Goal: Task Accomplishment & Management: Complete application form

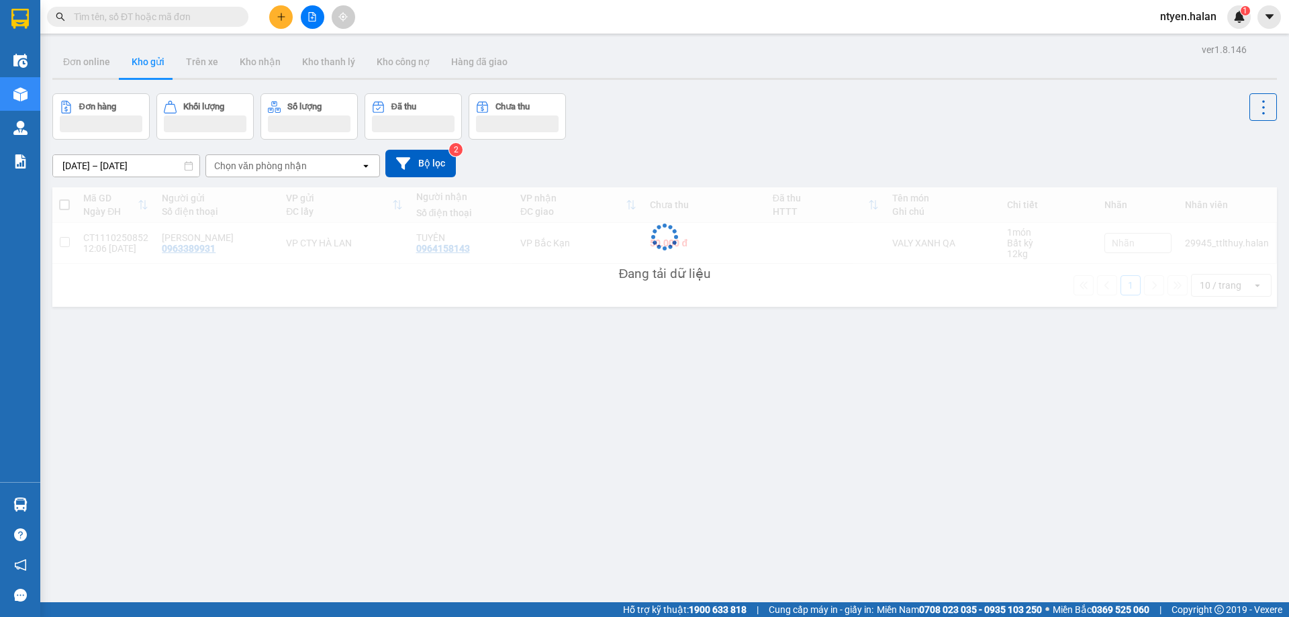
click at [99, 17] on input "text" at bounding box center [153, 16] width 158 height 15
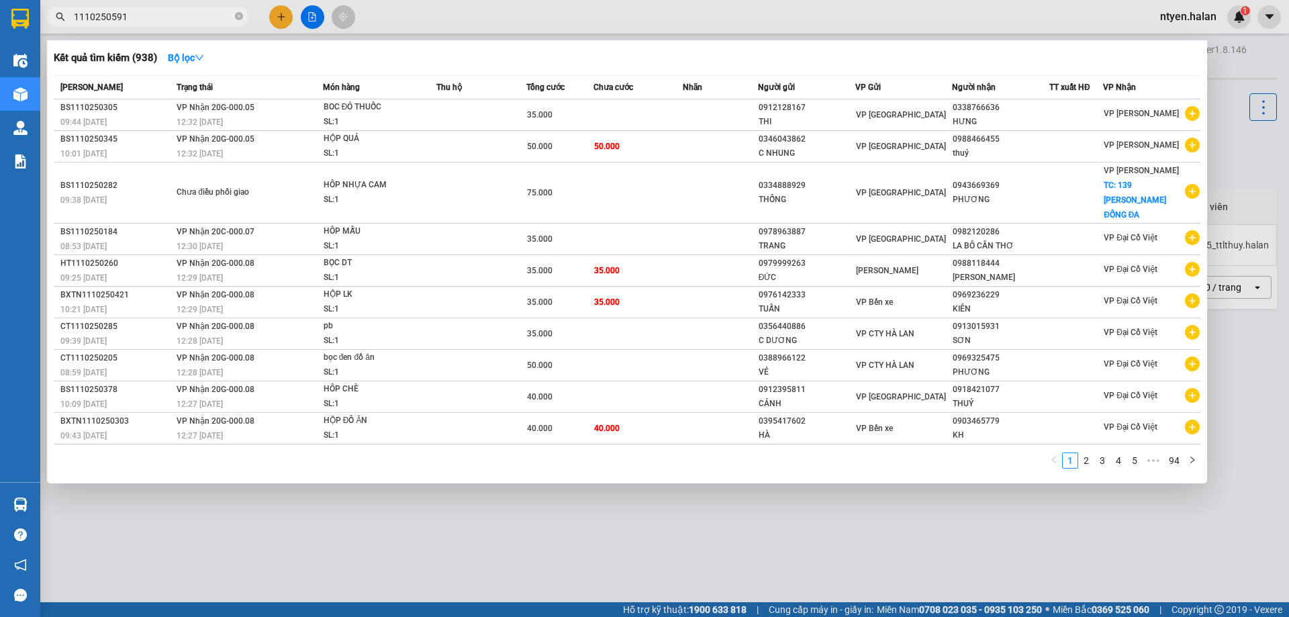
type input "1110250591"
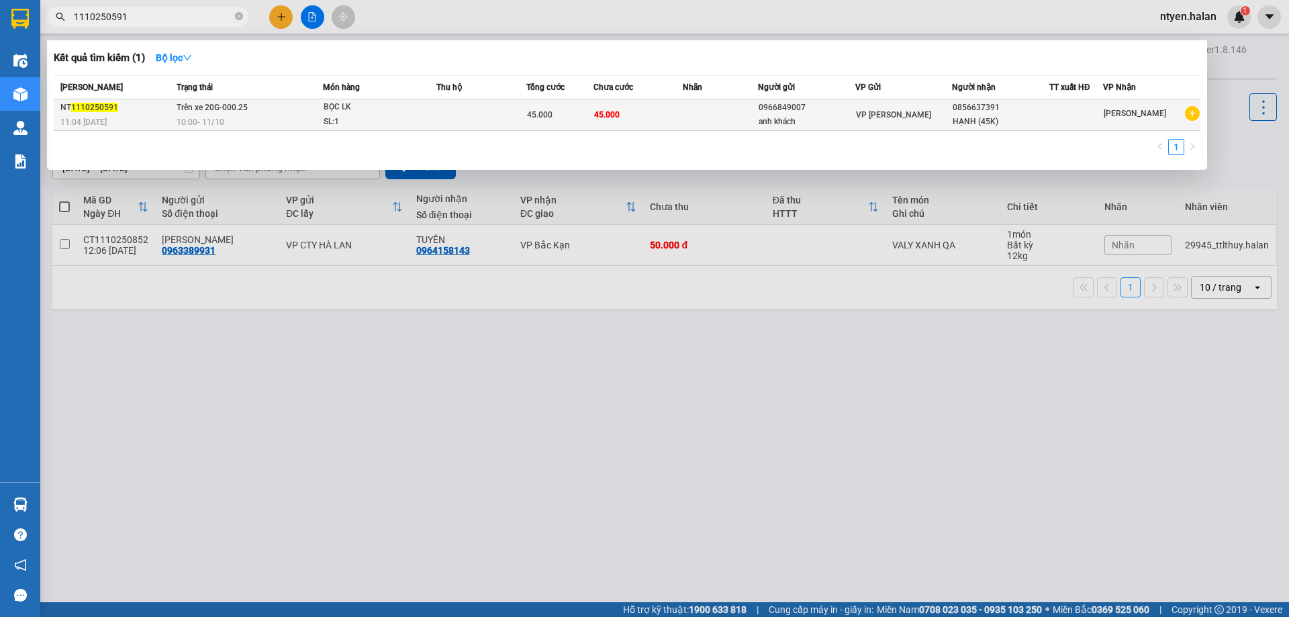
drag, startPoint x: 183, startPoint y: 117, endPoint x: 191, endPoint y: 117, distance: 7.4
click at [191, 117] on span "10:00 [DATE]" at bounding box center [201, 121] width 48 height 9
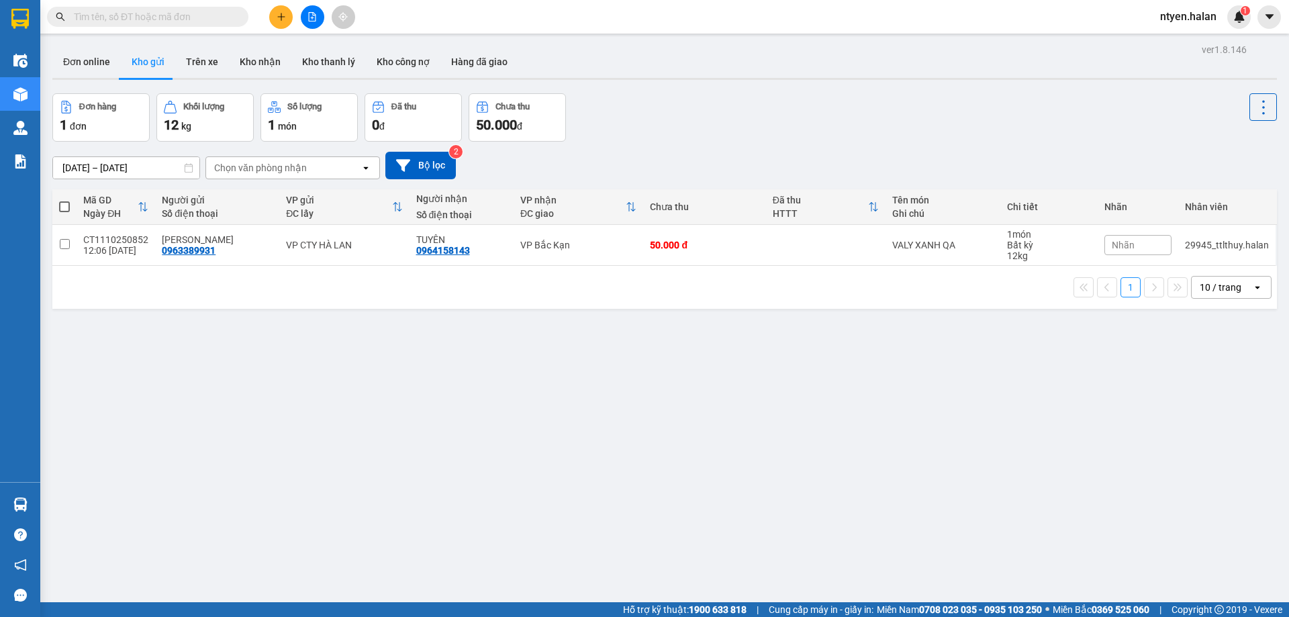
click at [95, 11] on input "text" at bounding box center [153, 16] width 158 height 15
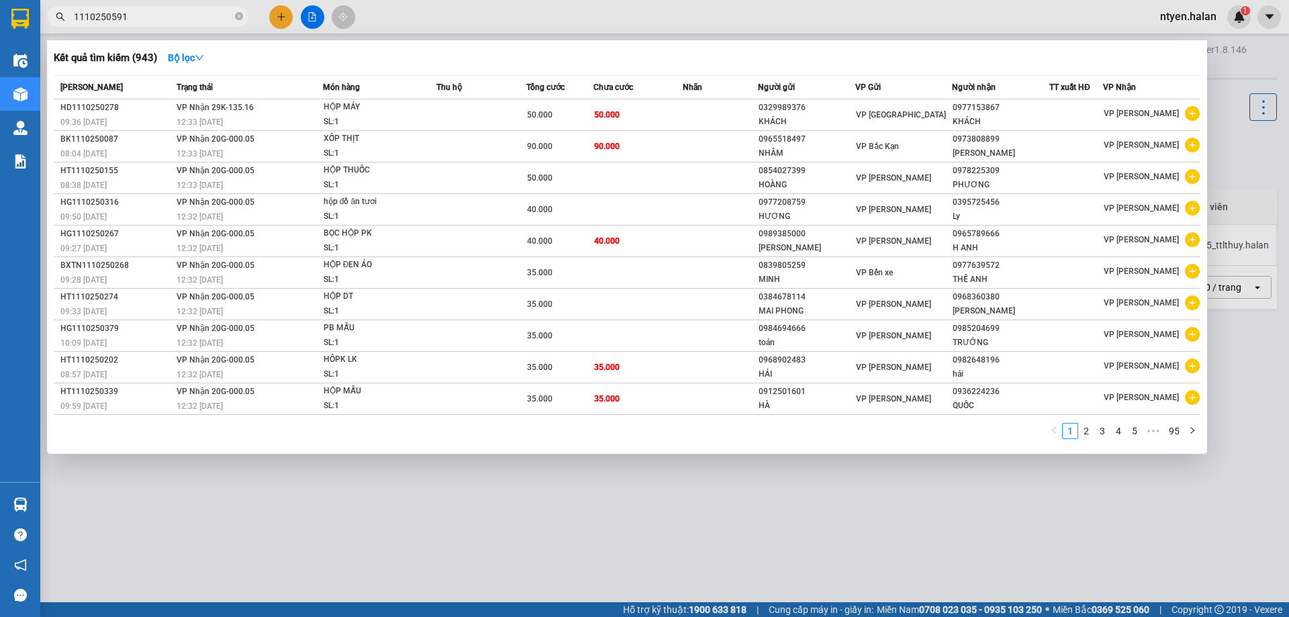
type input "1110250591"
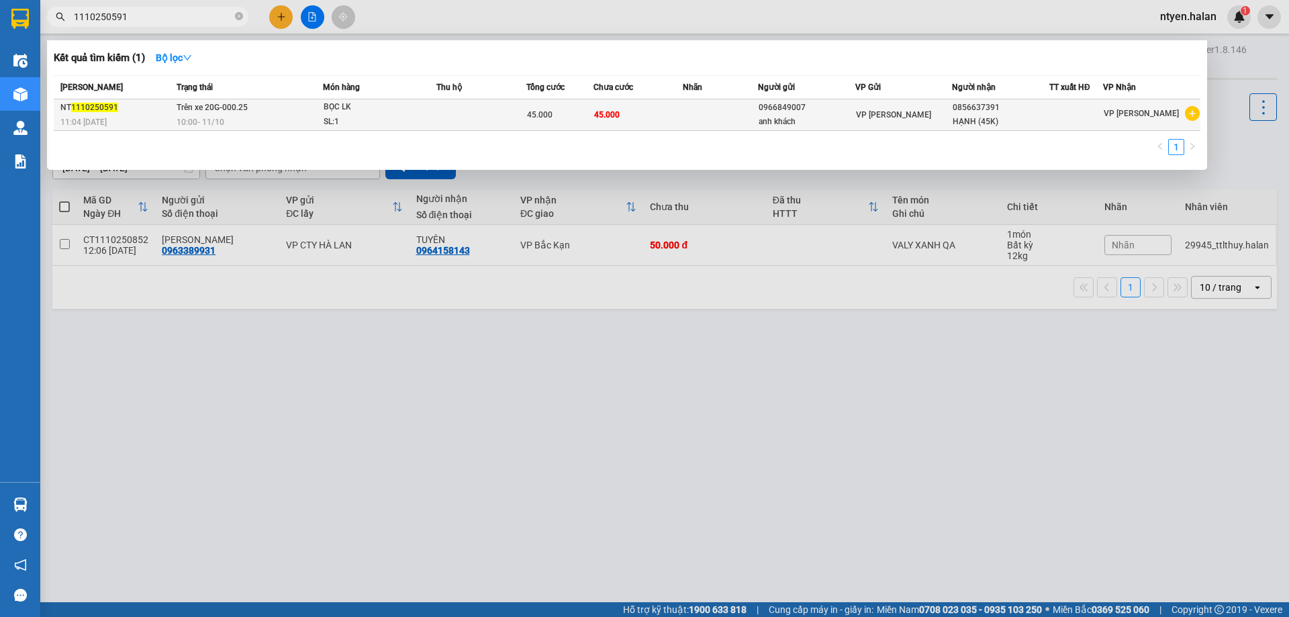
click at [193, 118] on div "10:00 [DATE]" at bounding box center [250, 122] width 146 height 15
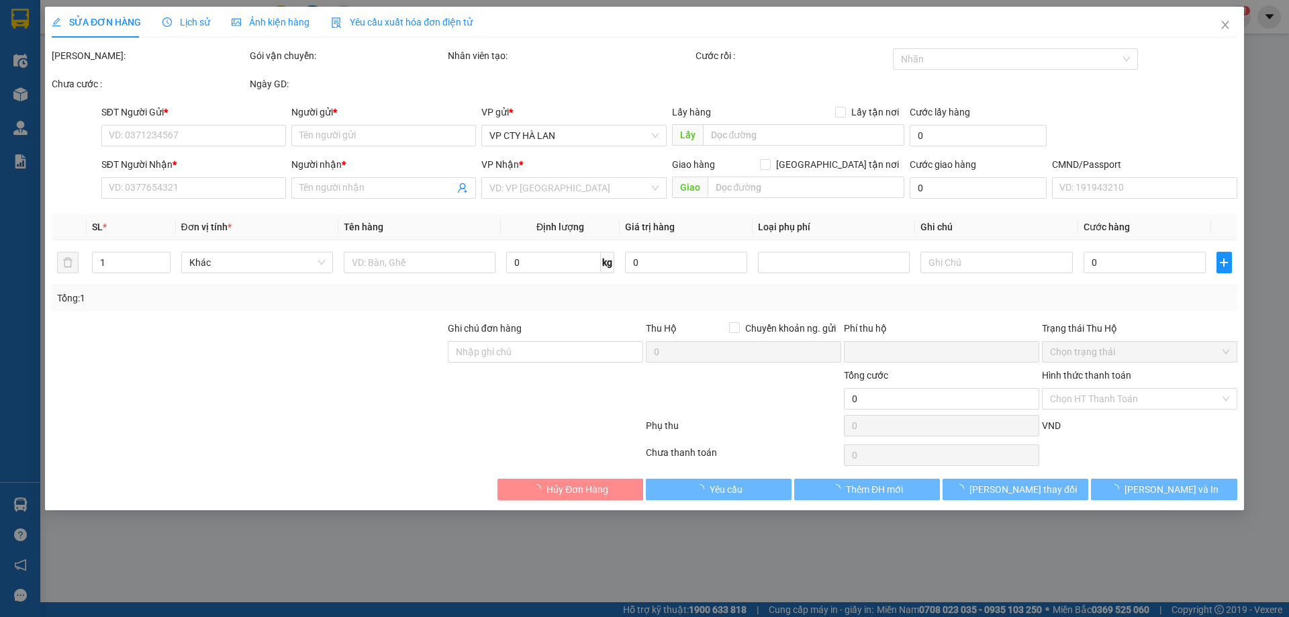
type input "0966849007"
type input "anh khách"
type input "0856637391"
type input "HẠNH (45K)"
type input "0"
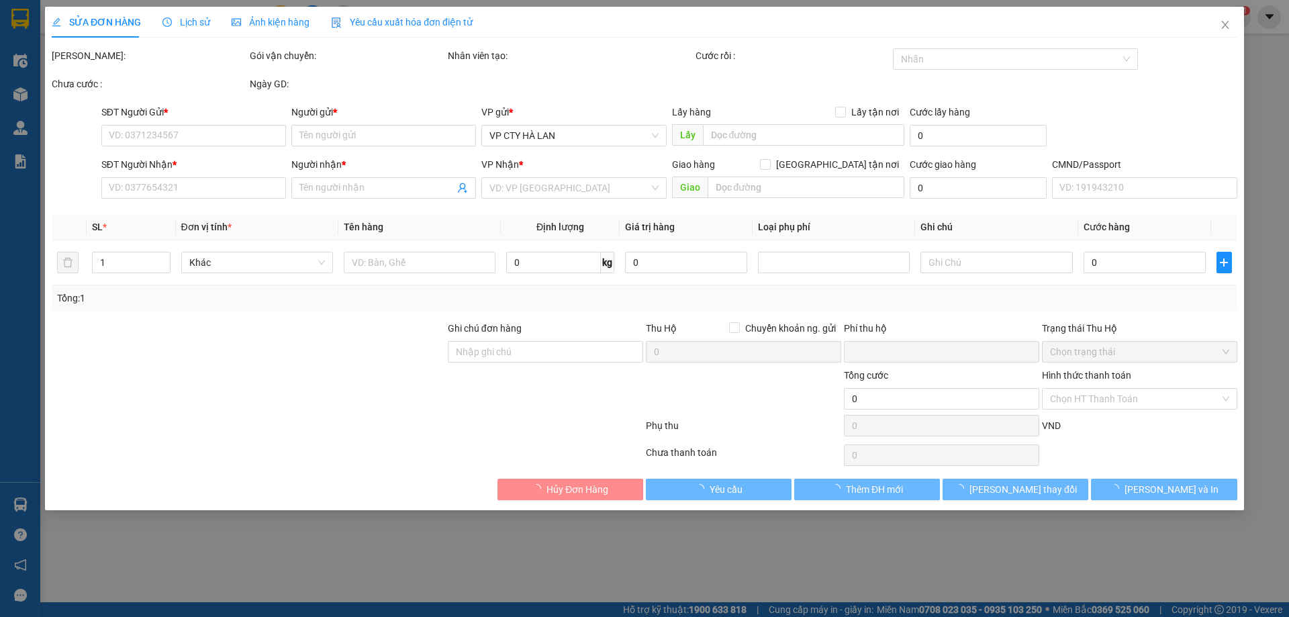
type input "45.000"
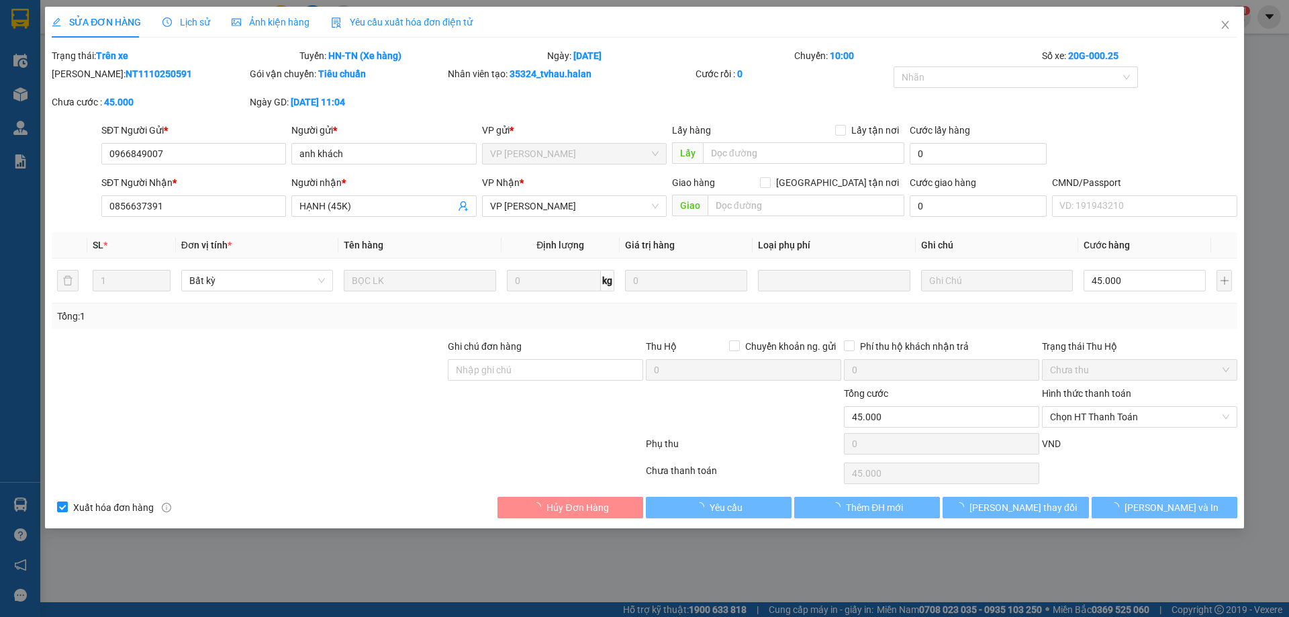
click at [388, 28] on div "Yêu cầu xuất hóa đơn điện tử" at bounding box center [402, 22] width 142 height 15
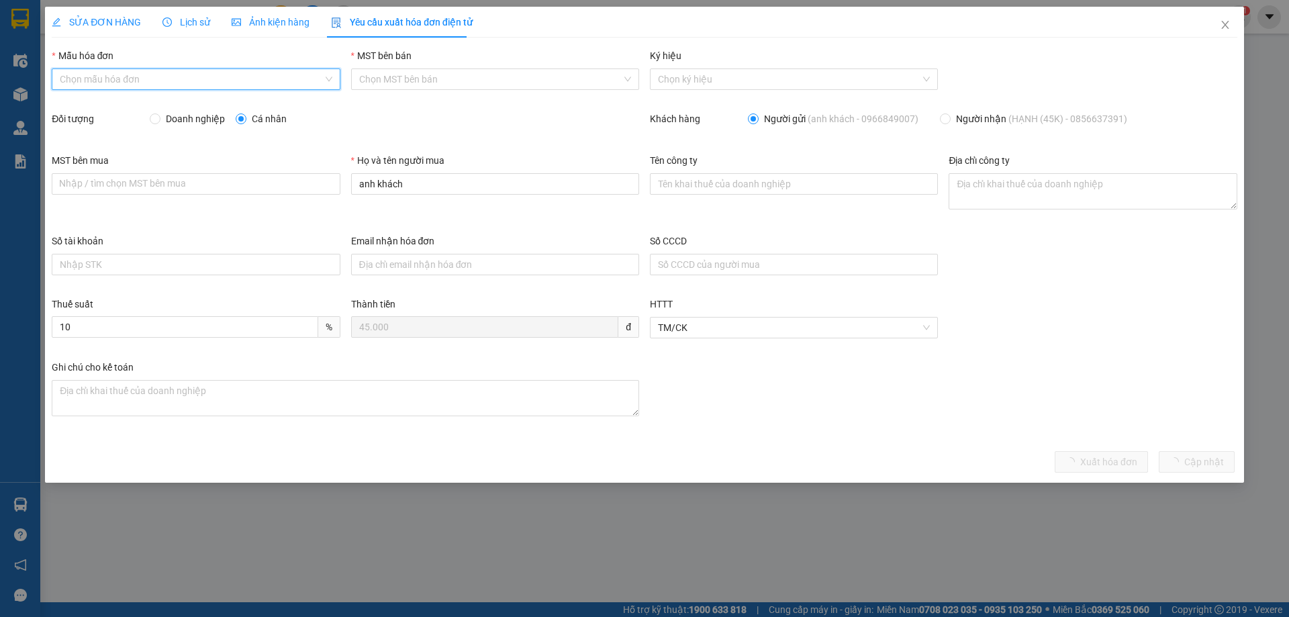
drag, startPoint x: 84, startPoint y: 82, endPoint x: 70, endPoint y: 102, distance: 24.2
click at [83, 81] on input "Mẫu hóa đơn" at bounding box center [191, 79] width 263 height 20
click at [77, 109] on div "1C25MPN" at bounding box center [196, 106] width 272 height 15
type input "8"
click at [156, 121] on input "Doanh nghiệp" at bounding box center [154, 117] width 9 height 9
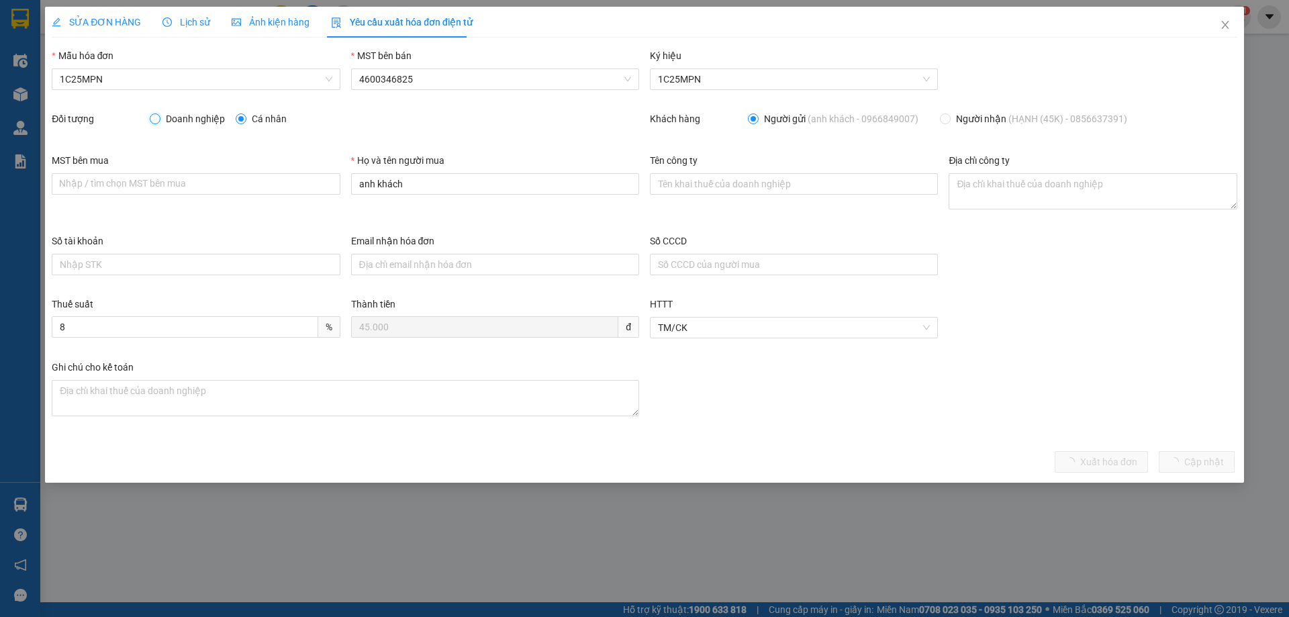
radio input "true"
radio input "false"
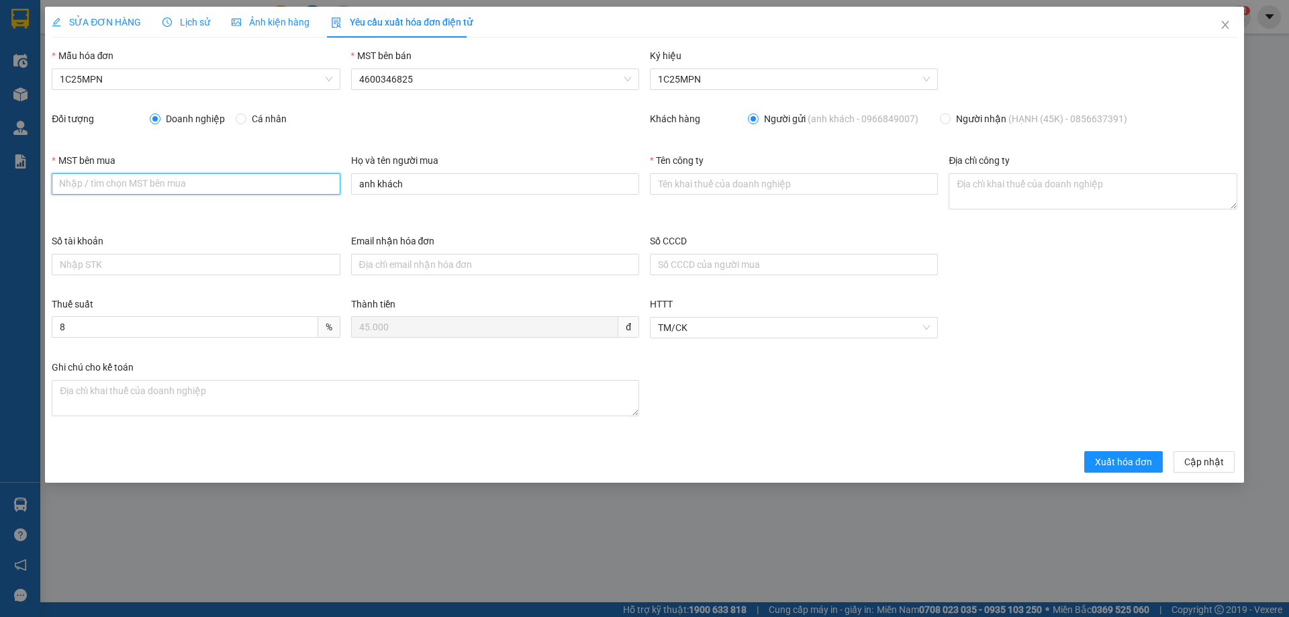
click at [111, 185] on input "MST bên mua" at bounding box center [196, 183] width 288 height 21
paste input "4601606434"
type input "4601606434"
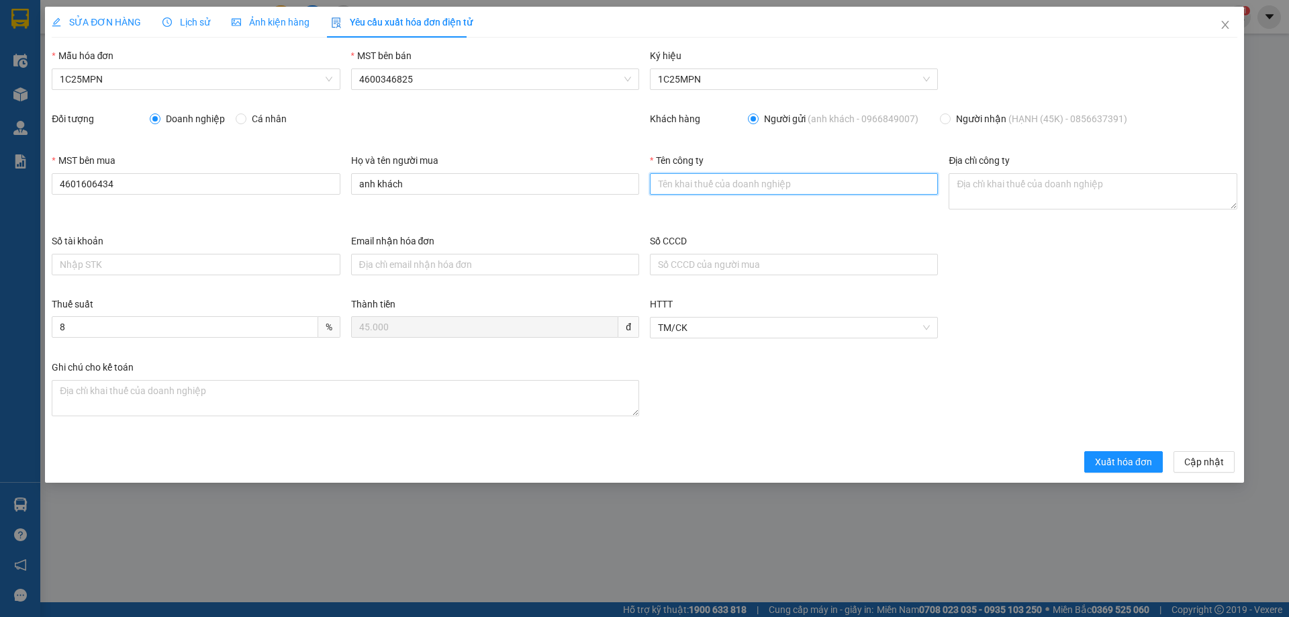
click at [776, 189] on input "Tên công ty" at bounding box center [794, 183] width 288 height 21
paste input "CÔNG TY TNHH VBTECH VIỆT NAM"
type input "CÔNG TY TNHH VBTECH VIỆT NAM"
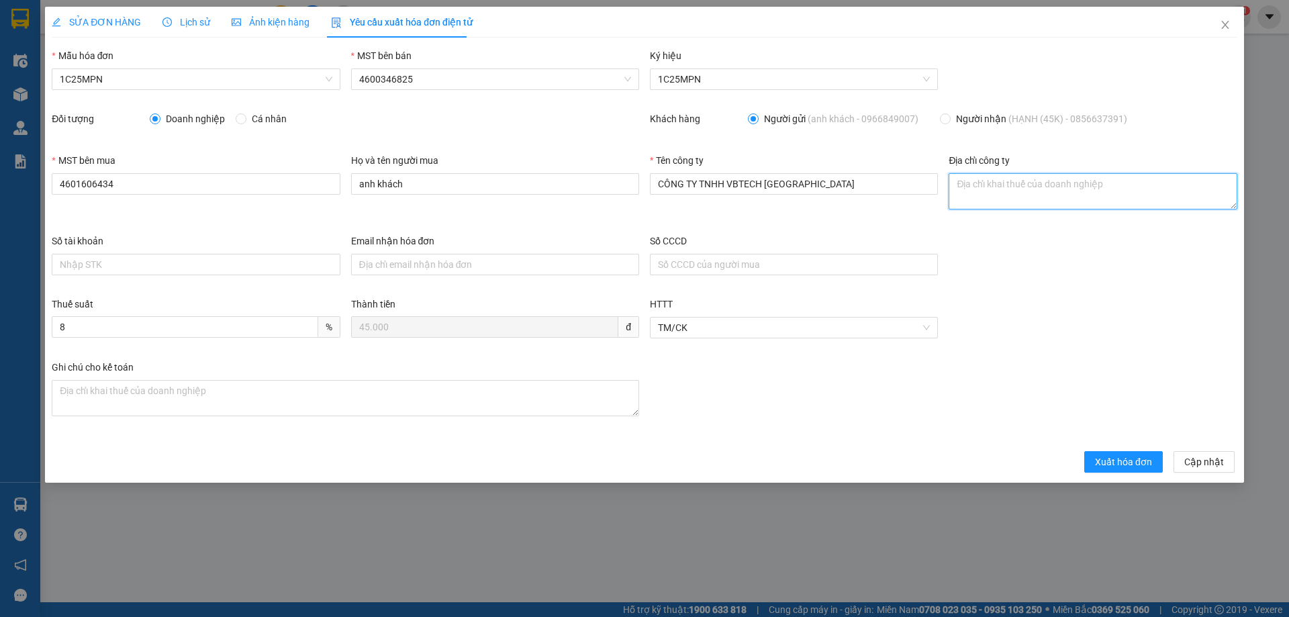
click at [969, 179] on textarea "Địa chỉ công ty" at bounding box center [1093, 191] width 288 height 36
paste textarea "Số 16, Ngách 52, Ngõ 155, Đường Quang Trung, Phường Phan Đình Phùng, Tỉnh Thái …"
type textarea "Số 16, Ngách 52, Ngõ 155, Đường Quang Trung, Phường Phan Đình Phùng, Tỉnh Thái …"
drag, startPoint x: 105, startPoint y: 21, endPoint x: 299, endPoint y: 21, distance: 193.4
click at [107, 21] on span "SỬA ĐƠN HÀNG" at bounding box center [96, 22] width 89 height 11
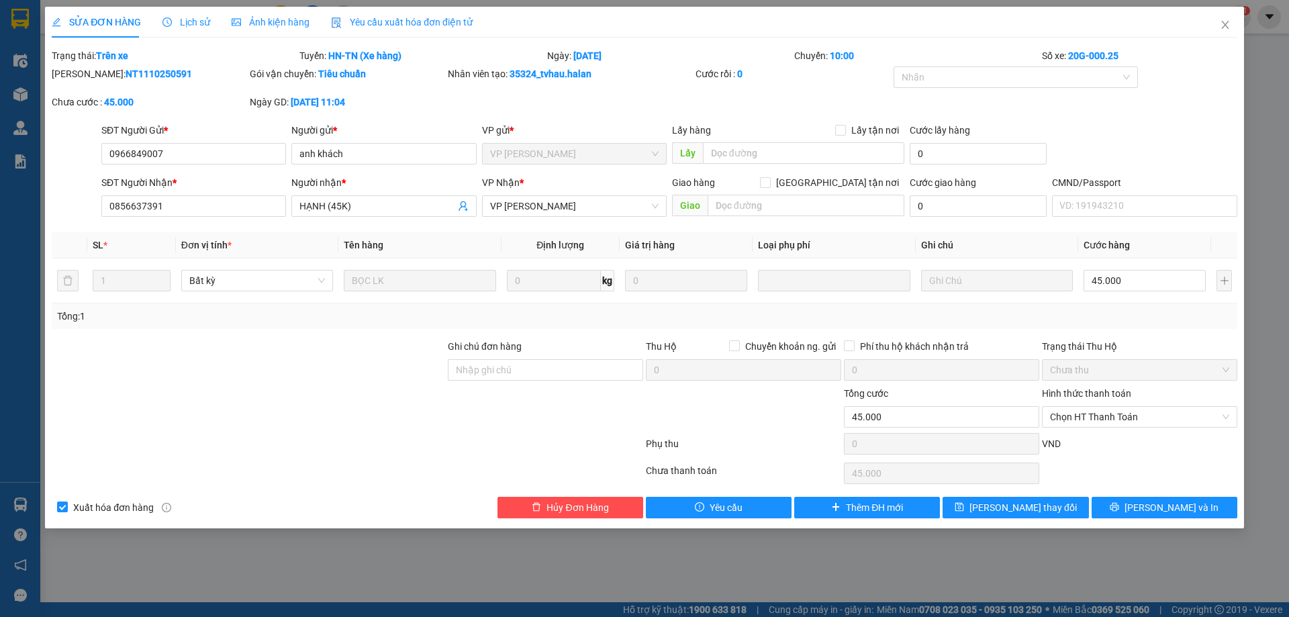
drag, startPoint x: 405, startPoint y: 18, endPoint x: 413, endPoint y: 47, distance: 30.0
click at [403, 19] on span "Yêu cầu xuất hóa đơn điện tử" at bounding box center [402, 22] width 142 height 11
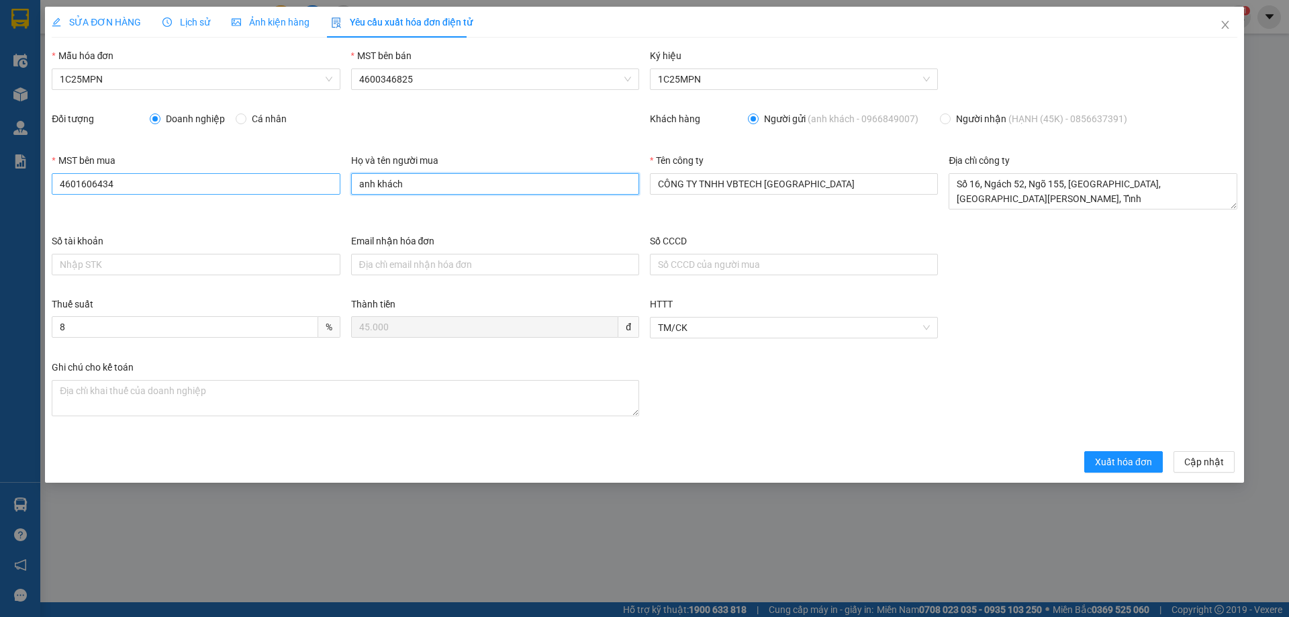
drag, startPoint x: 403, startPoint y: 182, endPoint x: 316, endPoint y: 183, distance: 87.3
click at [318, 183] on div "MST bên mua 4601606434 Họ và tên người mua anh khách Tên công ty CÔNG TY TNHH V…" at bounding box center [644, 193] width 1196 height 81
type input "HẠNH (45K)"
click at [1116, 462] on span "Xuất hóa đơn" at bounding box center [1123, 462] width 57 height 15
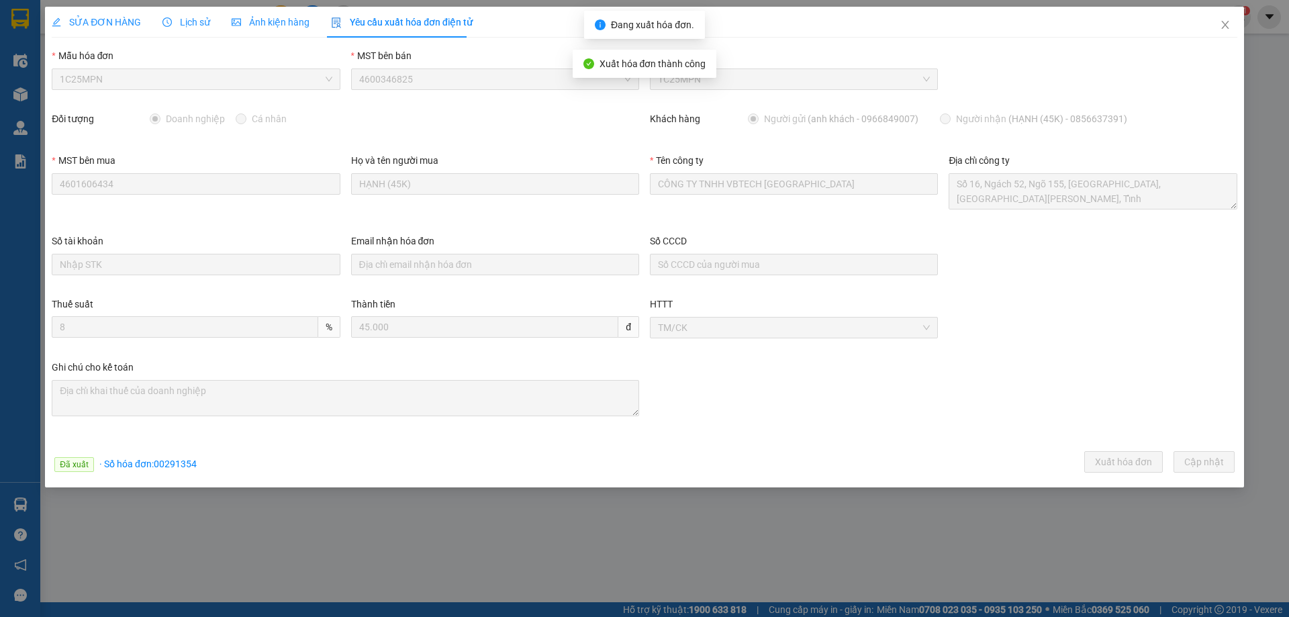
click at [188, 465] on span "· Số hóa đơn: 00291354" at bounding box center [147, 464] width 97 height 11
copy span "00291354"
click at [1226, 21] on icon "close" at bounding box center [1225, 24] width 11 height 11
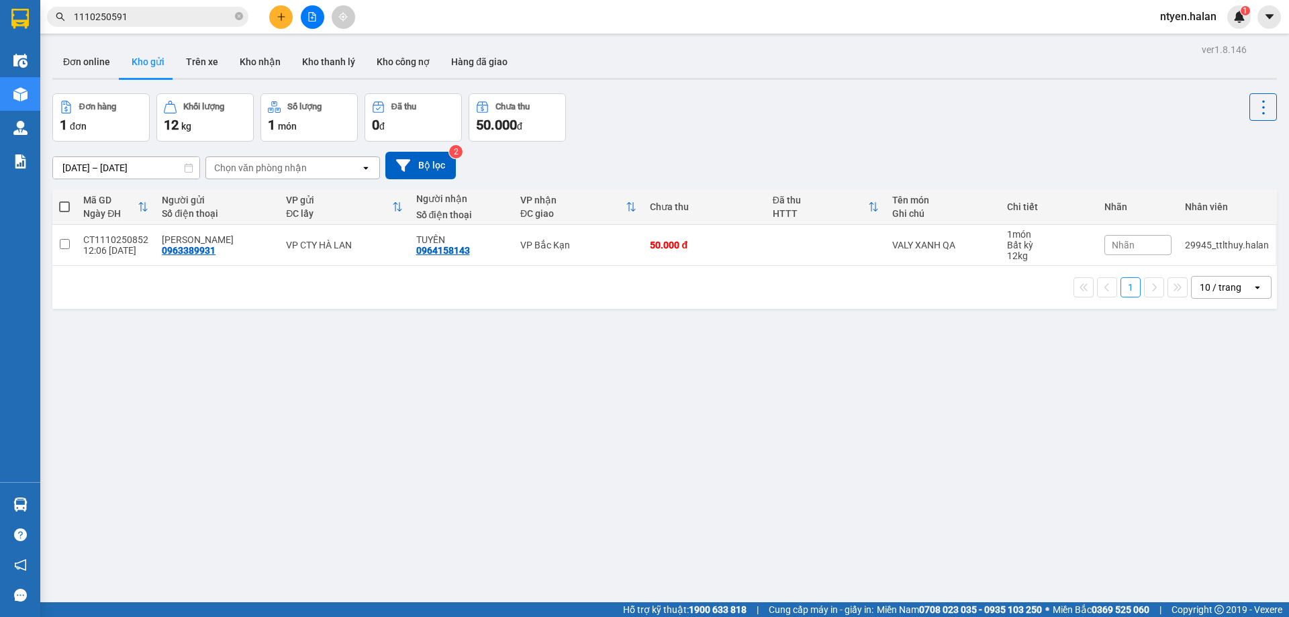
click at [164, 11] on input "1110250591" at bounding box center [153, 16] width 158 height 15
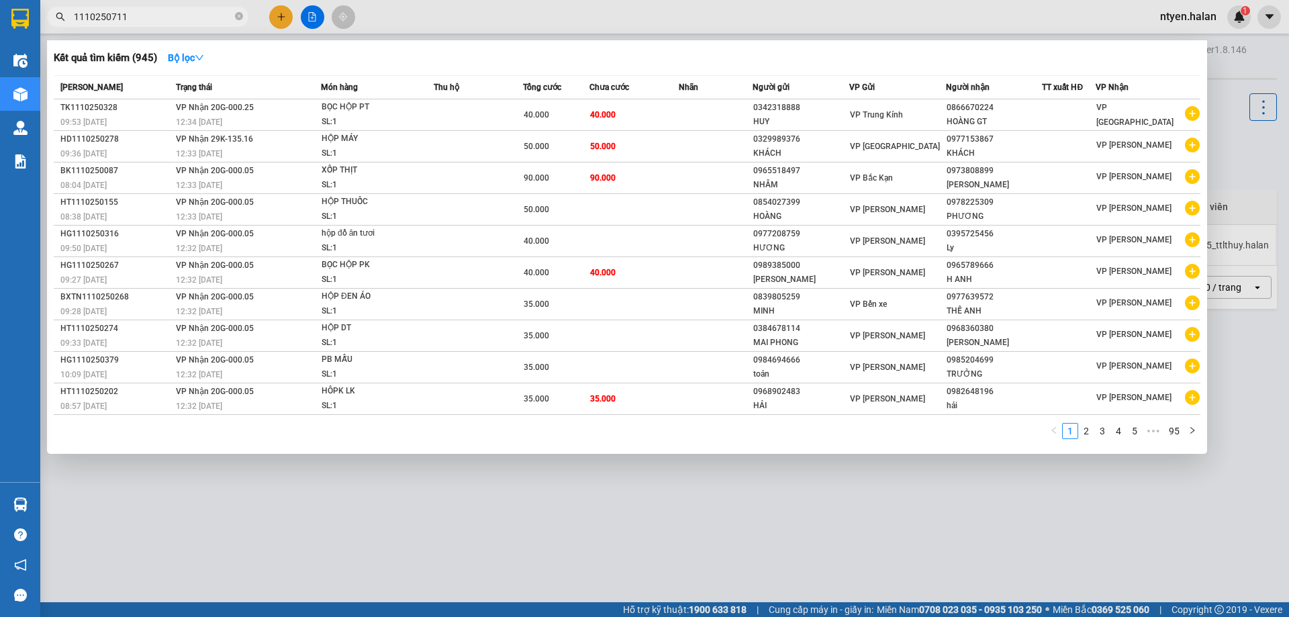
type input "1110250711"
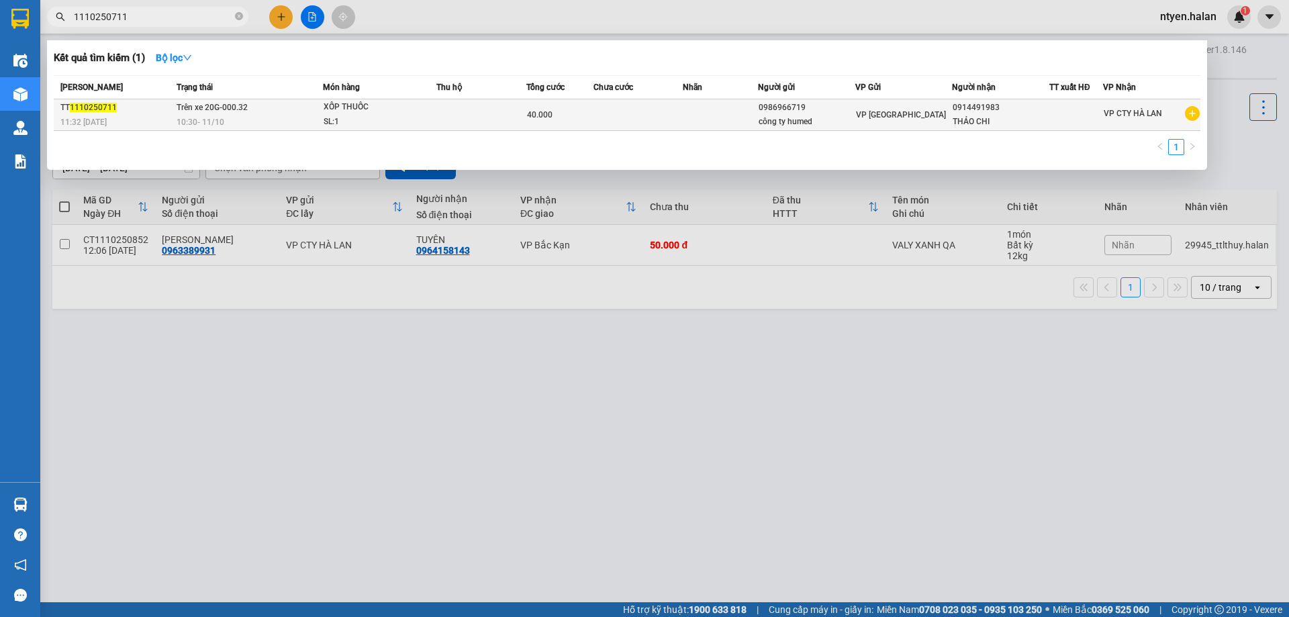
click at [193, 123] on span "10:30 - 11/10" at bounding box center [201, 121] width 48 height 9
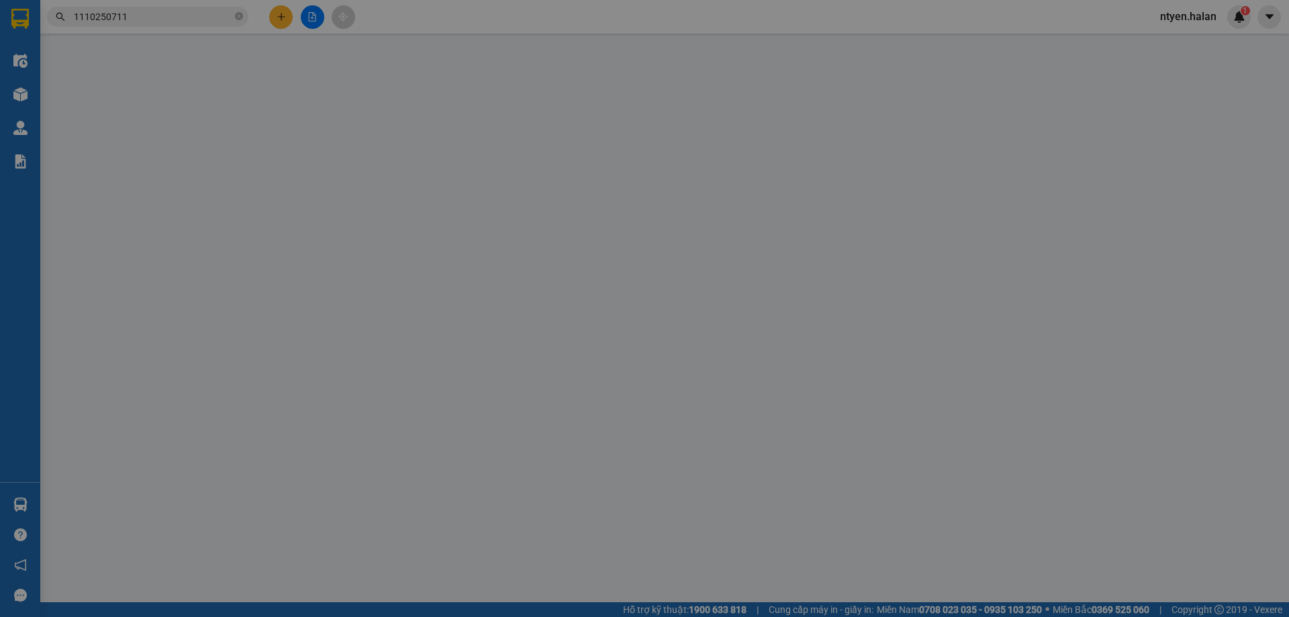
type input "0986966719"
type input "công ty humed"
type input "0914491983"
type input "THẢO CHI"
type input "0"
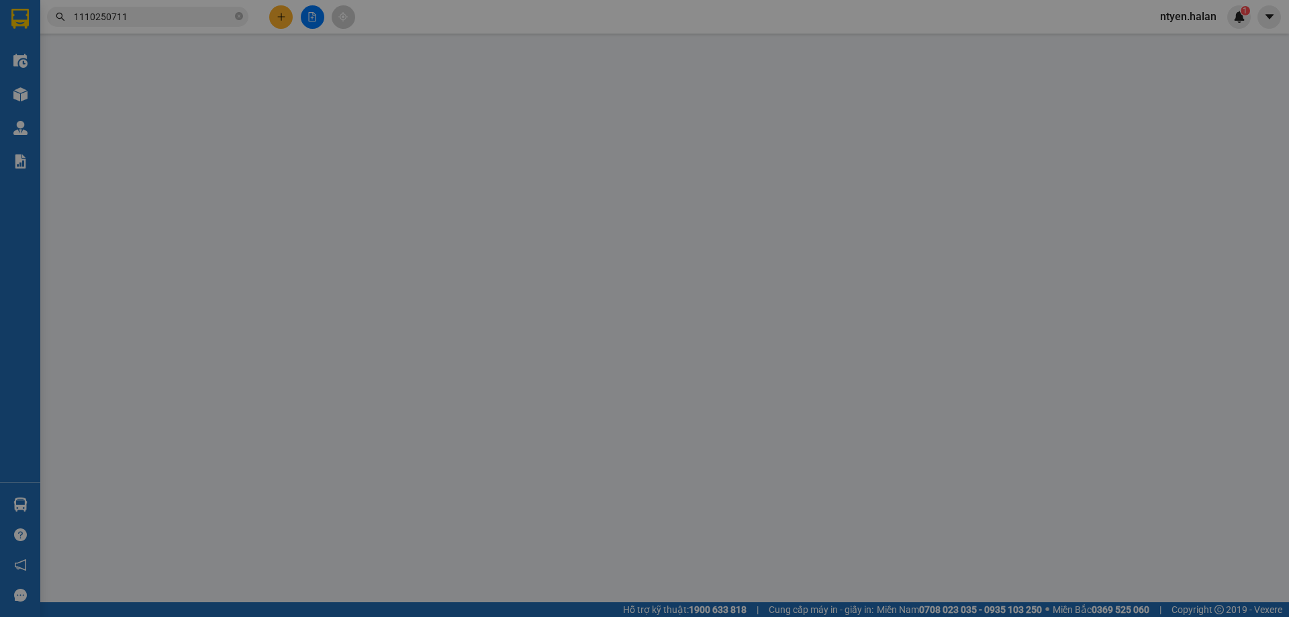
type input "40.000"
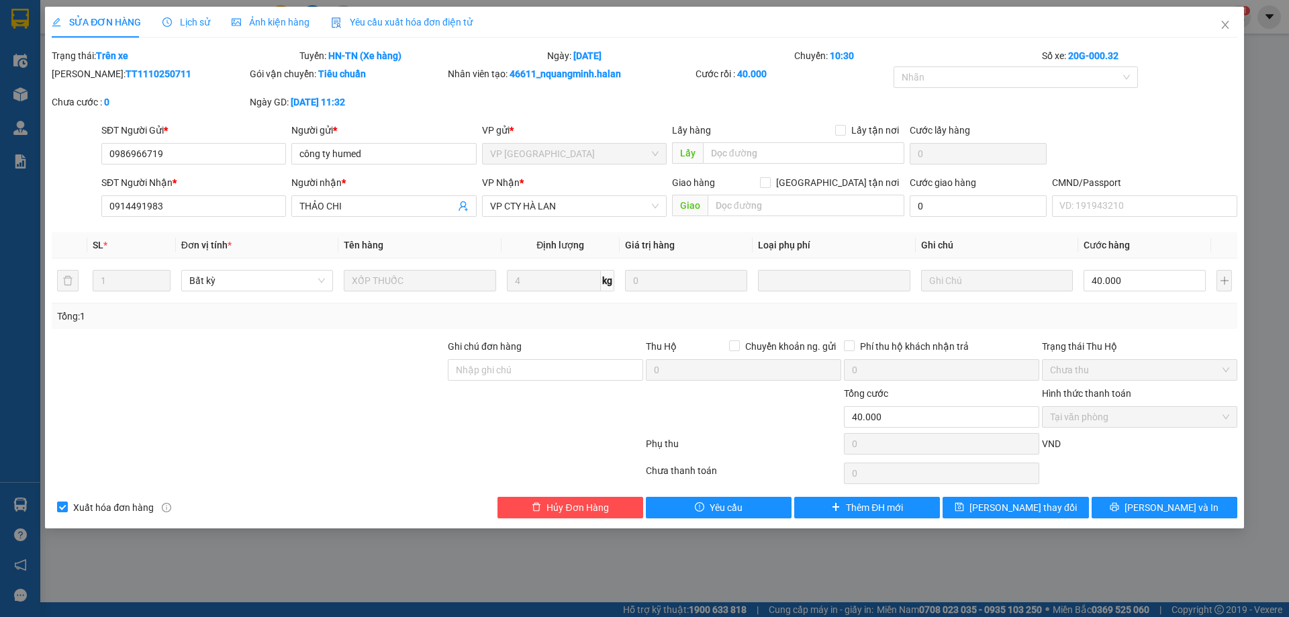
click at [380, 20] on span "Yêu cầu xuất hóa đơn điện tử" at bounding box center [402, 22] width 142 height 11
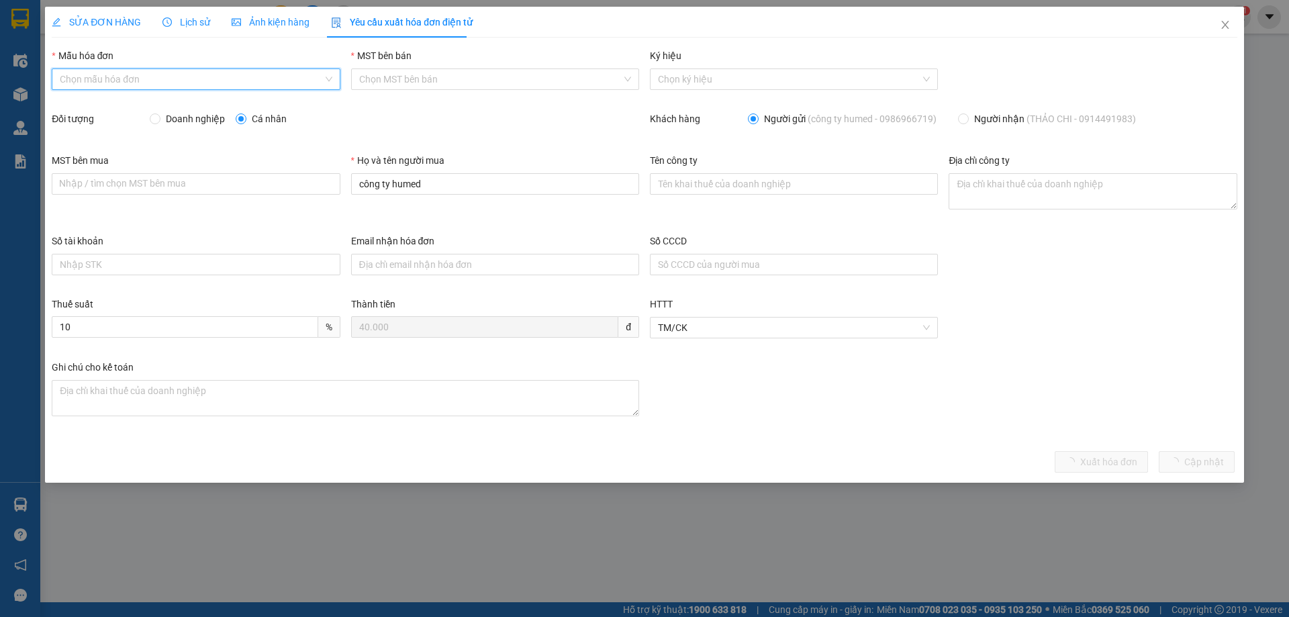
drag, startPoint x: 89, startPoint y: 81, endPoint x: 87, endPoint y: 89, distance: 8.5
click at [89, 80] on input "Mẫu hóa đơn" at bounding box center [191, 79] width 263 height 20
click at [85, 111] on div "1C25MPN" at bounding box center [196, 106] width 272 height 15
type input "8"
click at [156, 119] on input "Doanh nghiệp" at bounding box center [154, 117] width 9 height 9
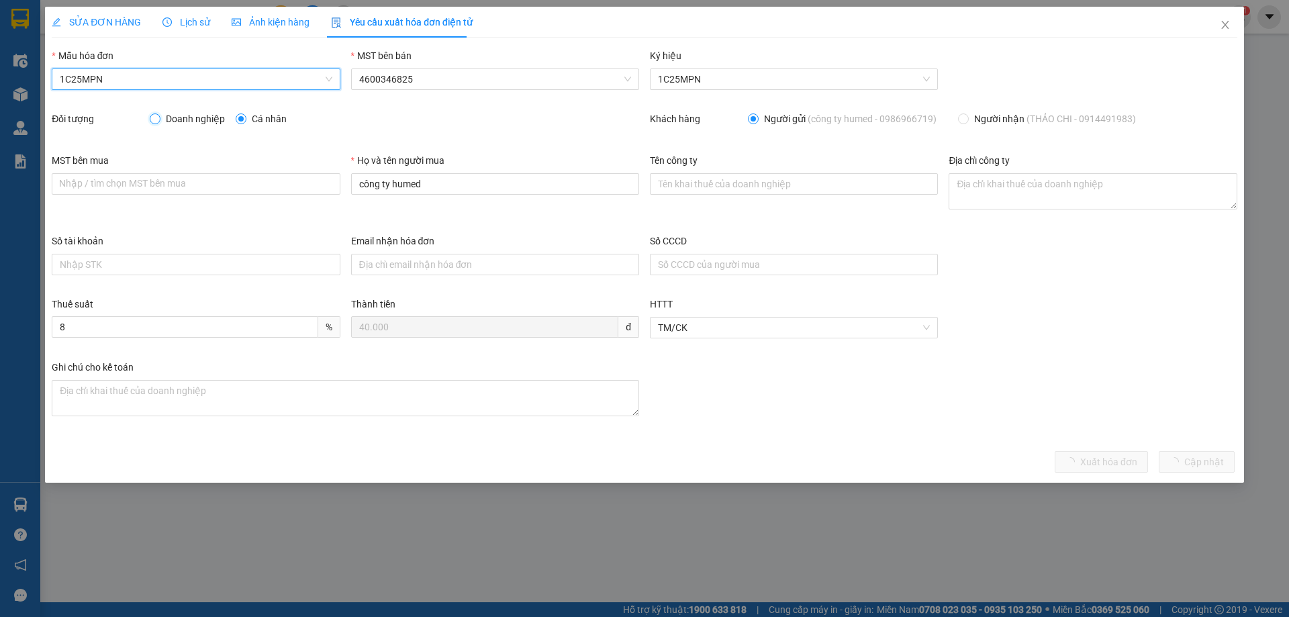
radio input "true"
radio input "false"
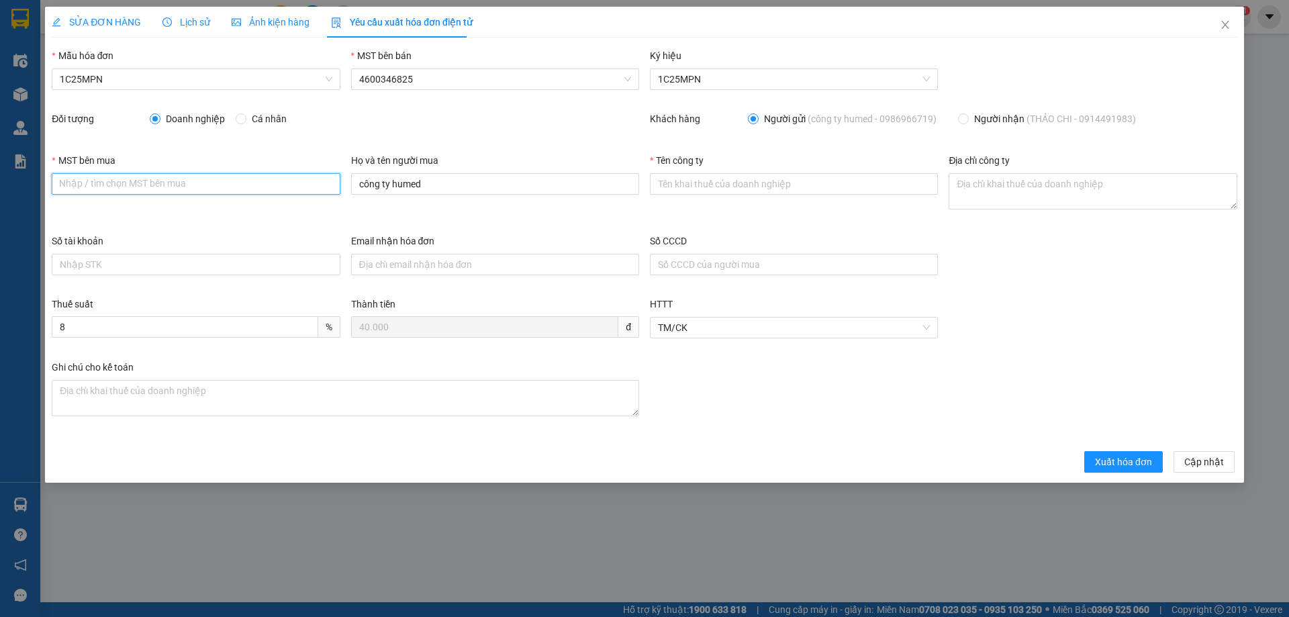
click at [175, 189] on input "MST bên mua" at bounding box center [196, 183] width 288 height 21
paste input "0107551987"
type input "0107551987"
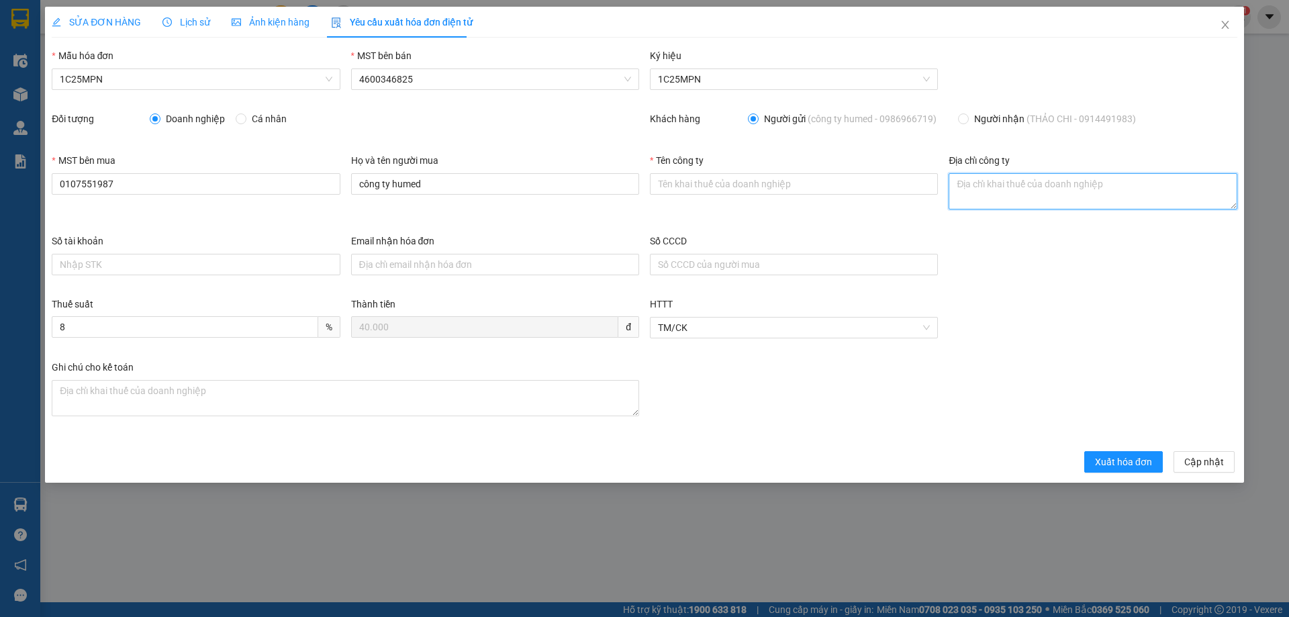
click at [988, 185] on textarea "Địa chỉ công ty" at bounding box center [1093, 191] width 288 height 36
paste textarea "Số 130, ngõ 32, tổ 6, Phường Kiến Hưng, TP Hà Nội, Việt Nam."
type textarea "Số 130, ngõ 32, tổ 6, Phường Kiến Hưng, TP Hà Nội, Việt Nam."
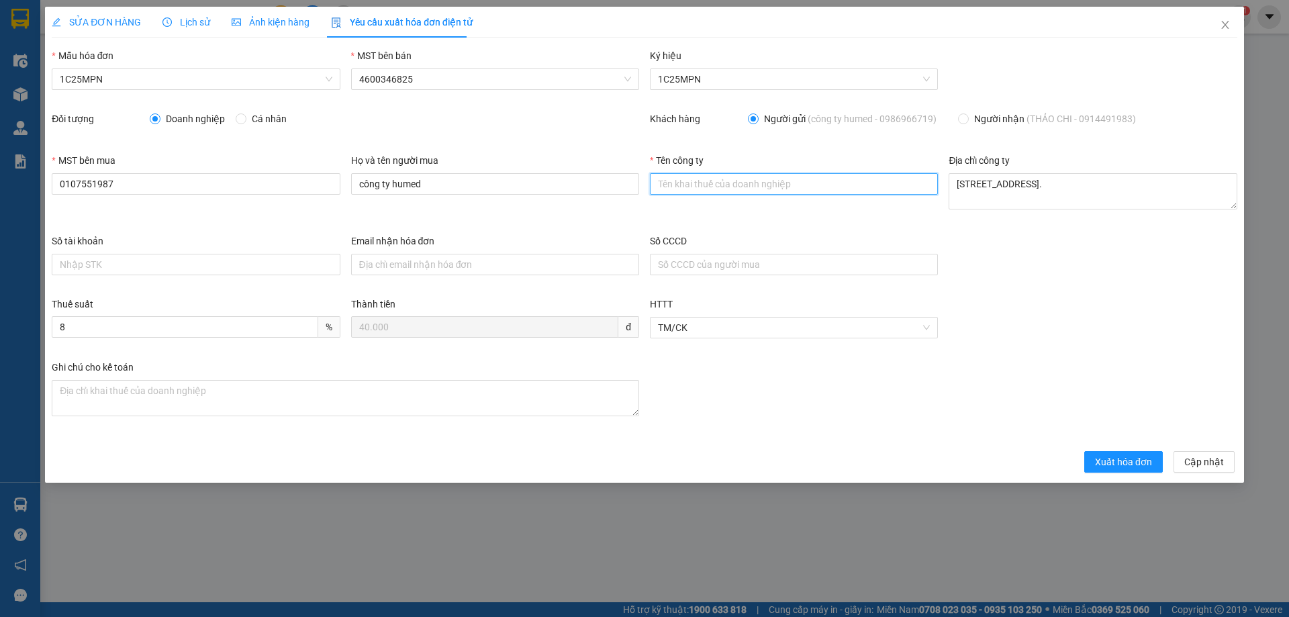
click at [680, 183] on input "Tên công ty" at bounding box center [794, 183] width 288 height 21
paste input "CÔNG TY TNHH DƯỢC HUNMED"
type input "CÔNG TY TNHH DƯỢC HUNMED"
click at [1108, 464] on span "Xuất hóa đơn" at bounding box center [1123, 462] width 57 height 15
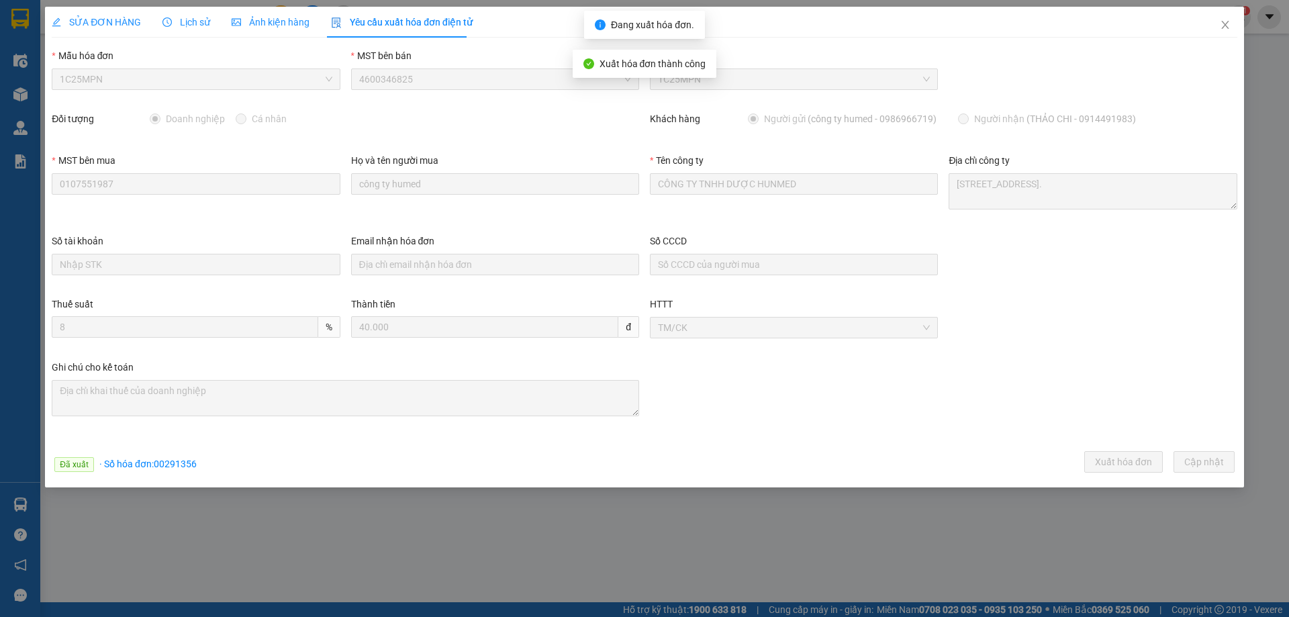
click at [175, 464] on span "· Số hóa đơn: 00291356" at bounding box center [147, 464] width 97 height 11
copy span "00291356"
click at [1226, 27] on icon "close" at bounding box center [1224, 25] width 7 height 8
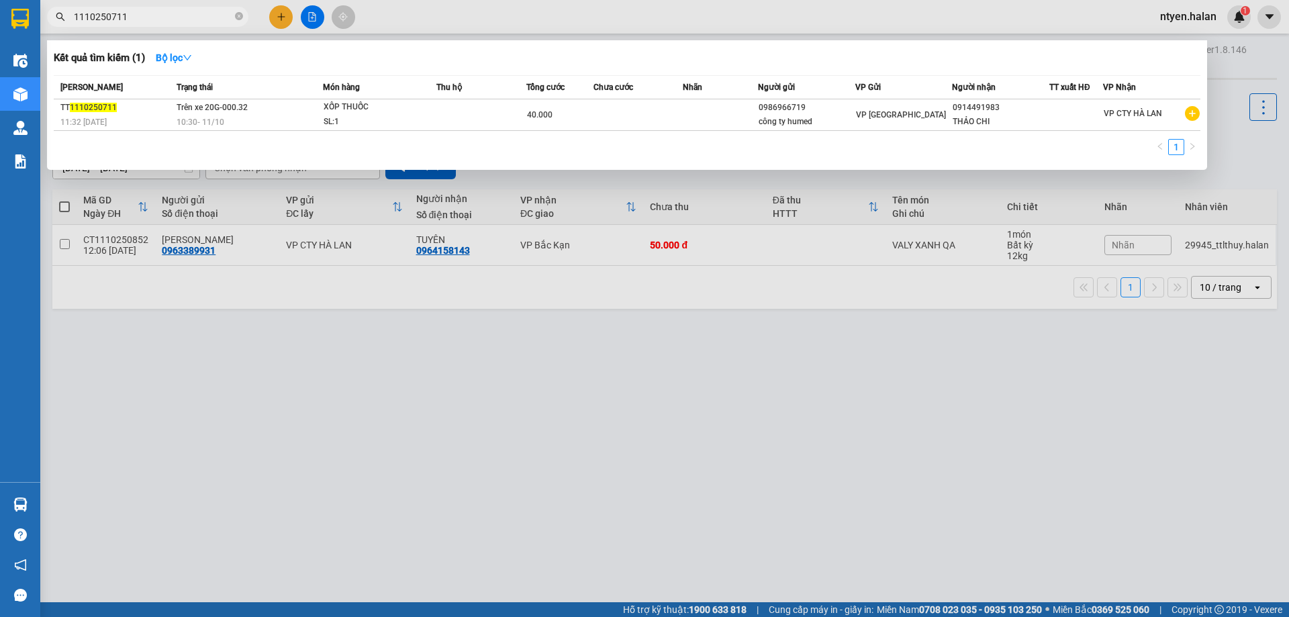
click at [149, 26] on span "1110250711" at bounding box center [147, 17] width 201 height 20
click at [142, 19] on input "1110250711" at bounding box center [153, 16] width 158 height 15
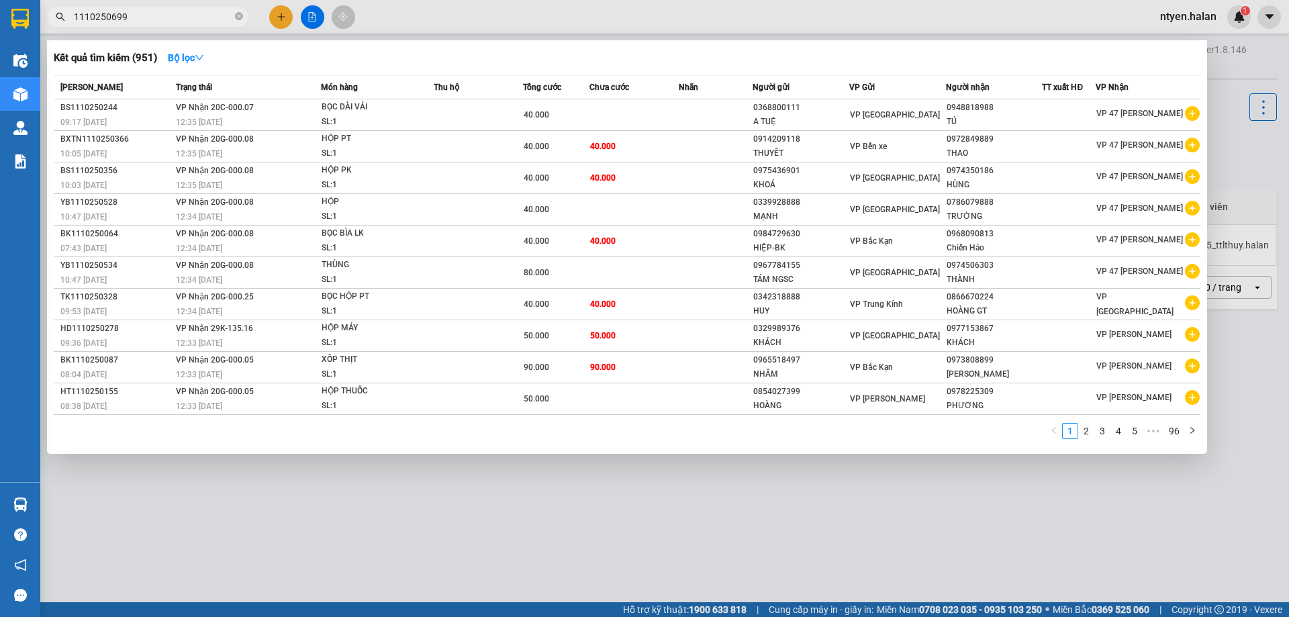
type input "1110250699"
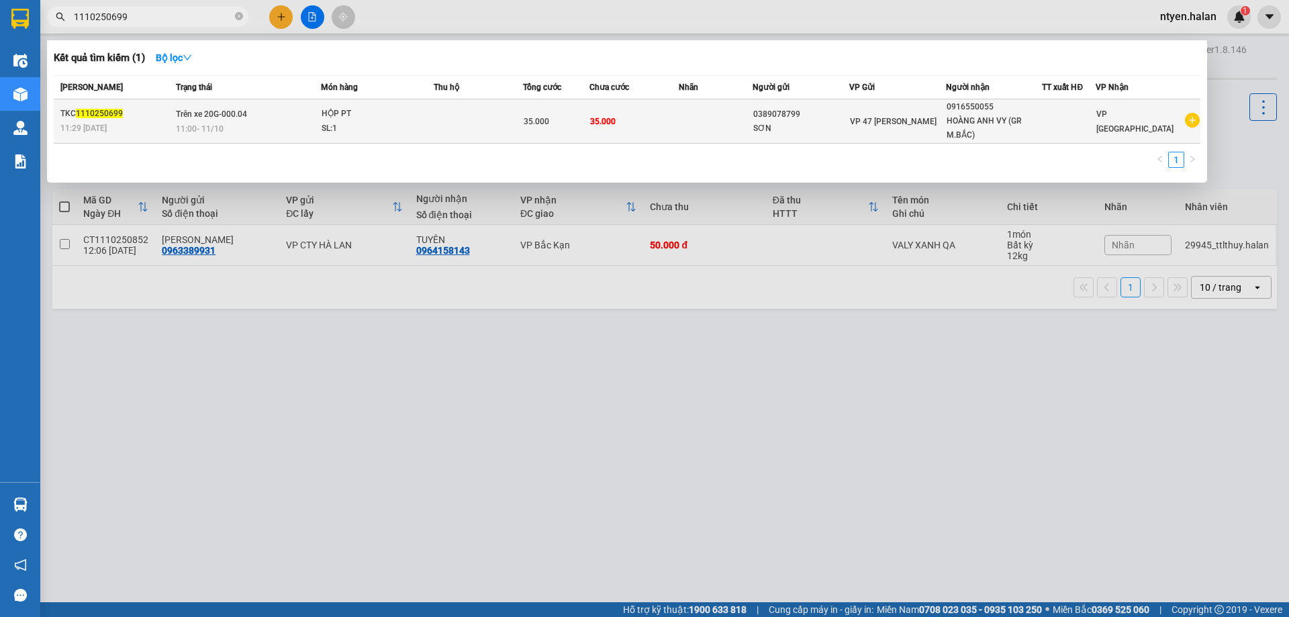
click at [172, 121] on div "11:29 - 11/10" at bounding box center [115, 128] width 111 height 15
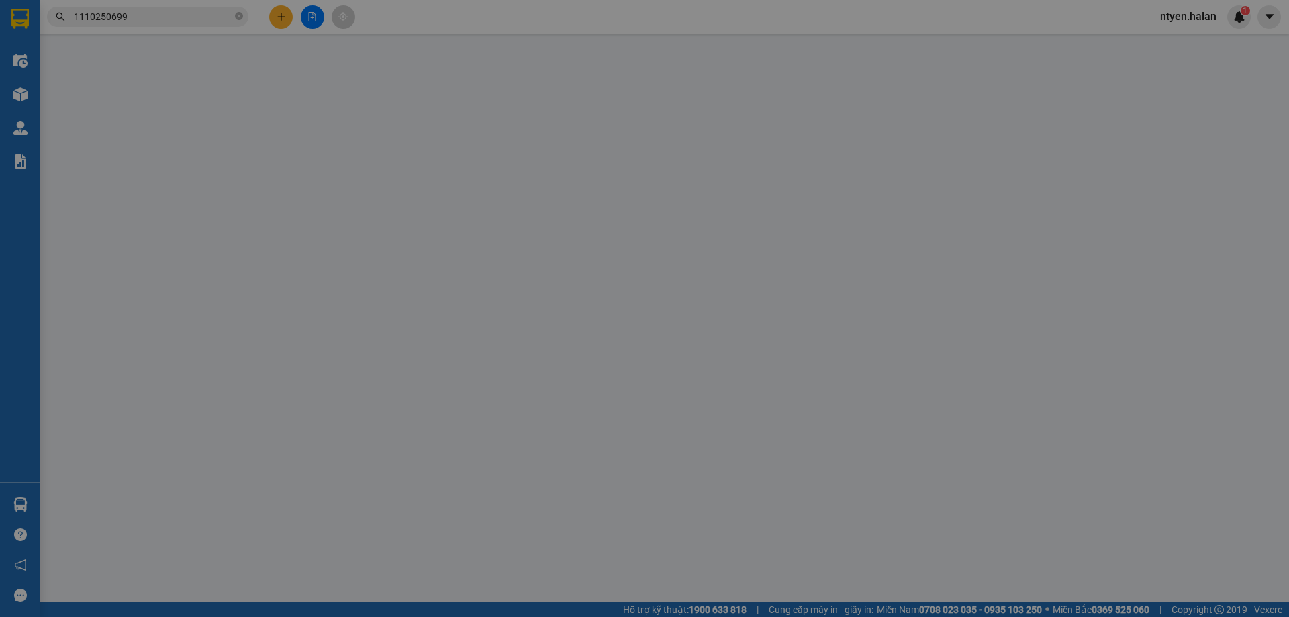
type input "0389078799"
type input "SƠN"
type input "0916550055"
type input "HOÀNG ANH VY (GR M.BẮC)"
type input "0"
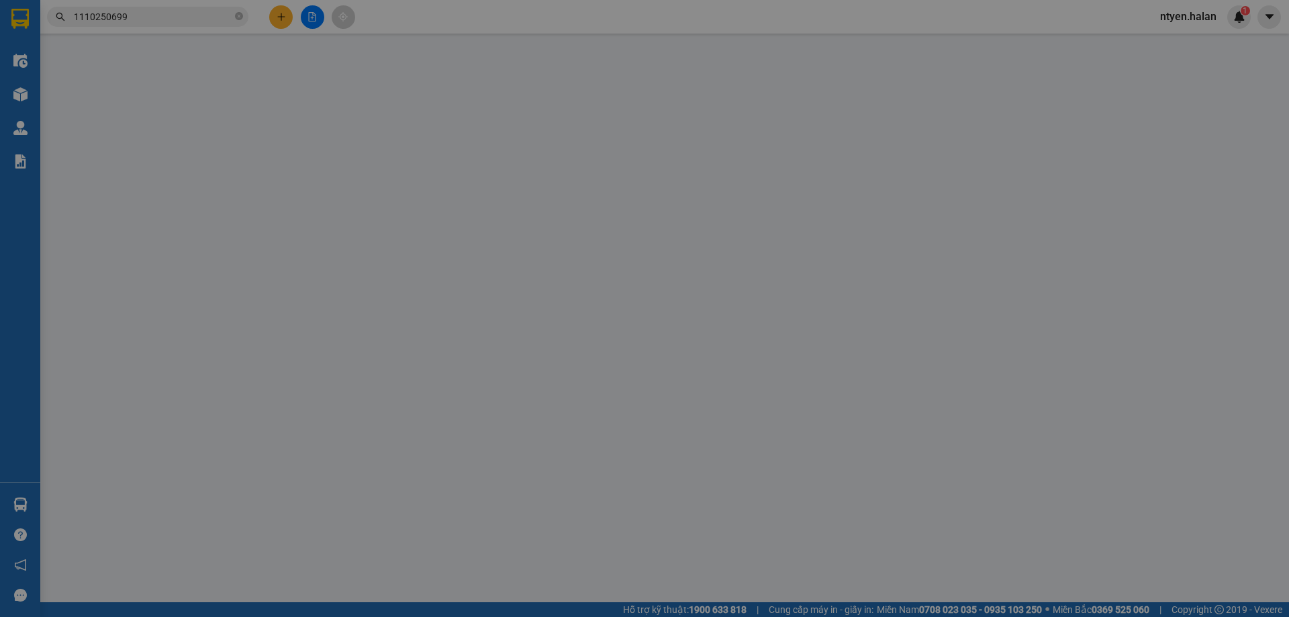
type input "35.000"
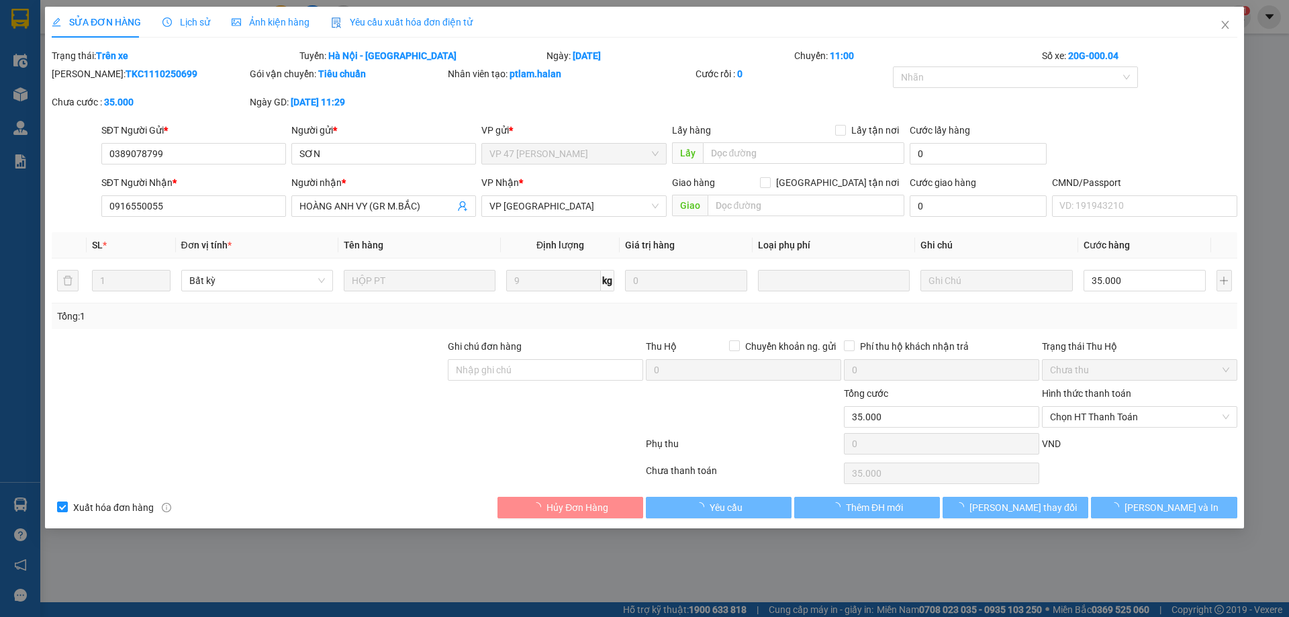
click at [371, 20] on span "Yêu cầu xuất hóa đơn điện tử" at bounding box center [402, 22] width 142 height 11
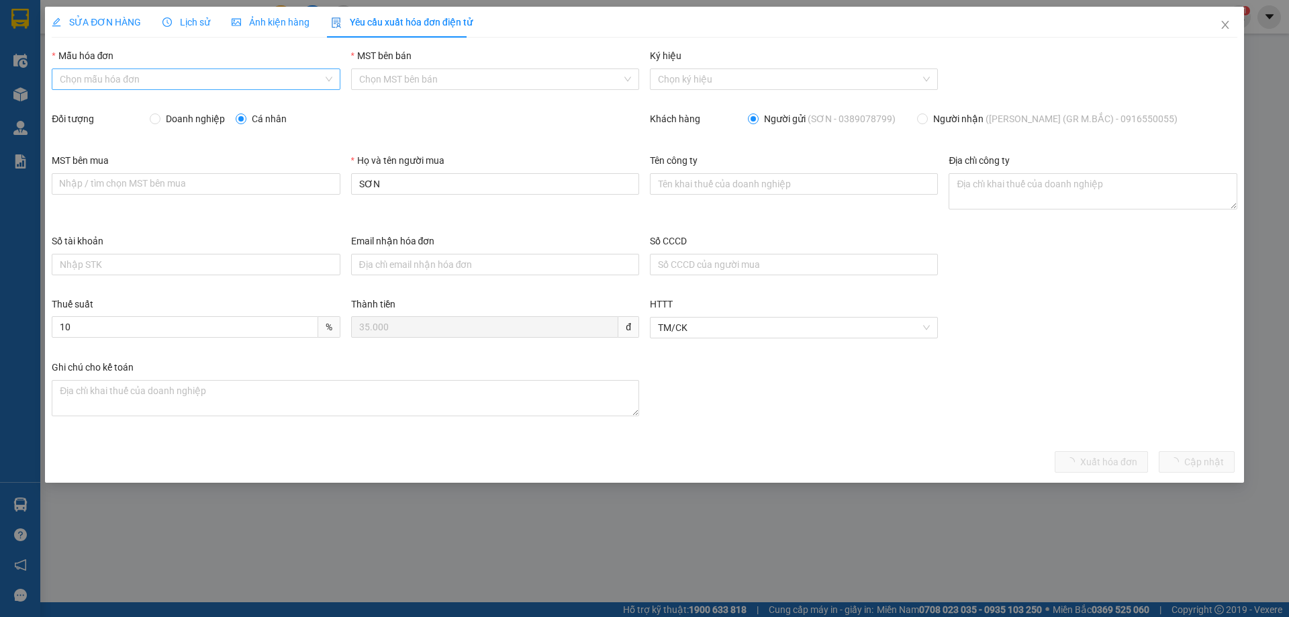
drag, startPoint x: 84, startPoint y: 81, endPoint x: 87, endPoint y: 89, distance: 9.4
click at [84, 83] on input "Mẫu hóa đơn" at bounding box center [191, 79] width 263 height 20
drag, startPoint x: 78, startPoint y: 105, endPoint x: 89, endPoint y: 105, distance: 10.7
click at [78, 105] on div "1C25MPN" at bounding box center [196, 106] width 272 height 15
type input "8"
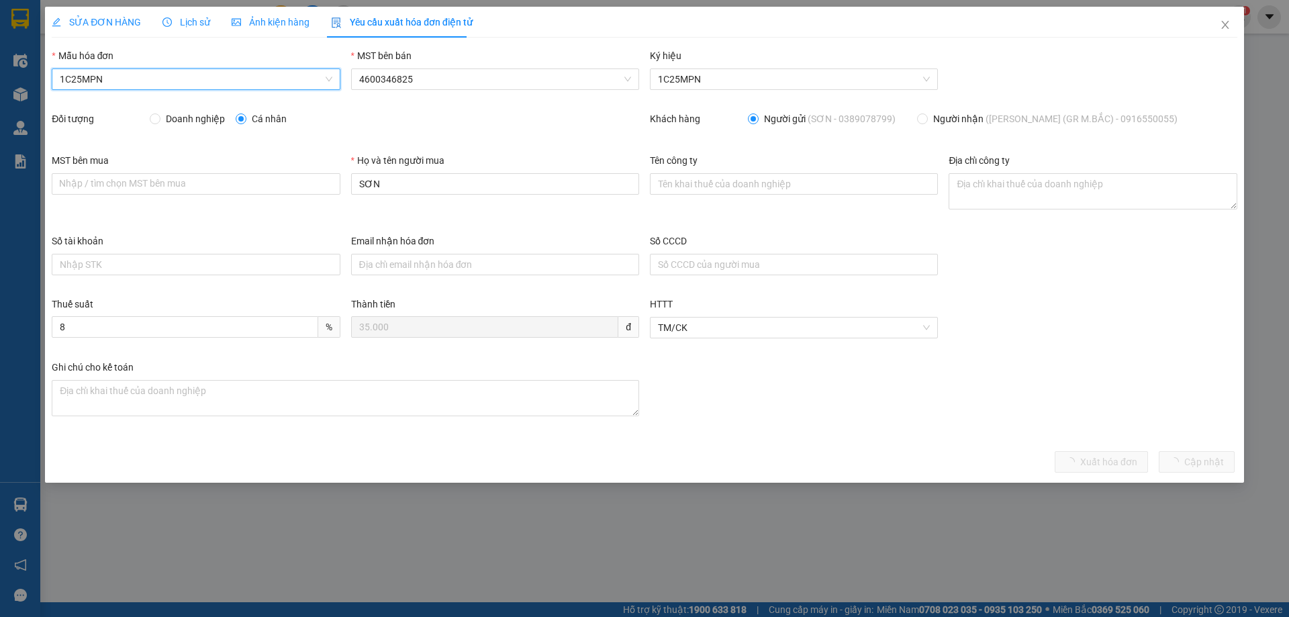
click at [176, 119] on span "Doanh nghiệp" at bounding box center [195, 118] width 70 height 15
click at [159, 119] on input "Doanh nghiệp" at bounding box center [154, 117] width 9 height 9
radio input "true"
radio input "false"
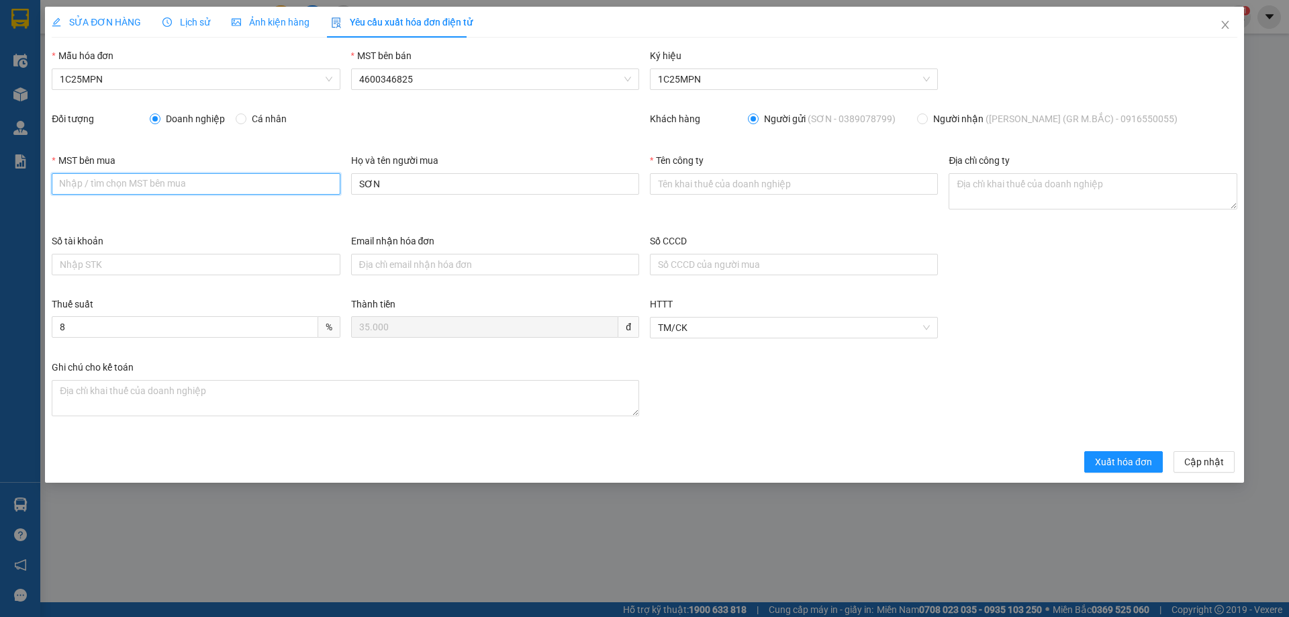
click at [183, 189] on input "MST bên mua" at bounding box center [196, 183] width 288 height 21
paste input "0108235007"
type input "0108235007"
drag, startPoint x: 148, startPoint y: 185, endPoint x: 17, endPoint y: 185, distance: 130.9
click at [17, 185] on div "SỬA ĐƠN HÀNG Lịch sử Ảnh kiện hàng Yêu cầu xuất hóa đơn điện tử Total Paid Fee …" at bounding box center [644, 308] width 1289 height 617
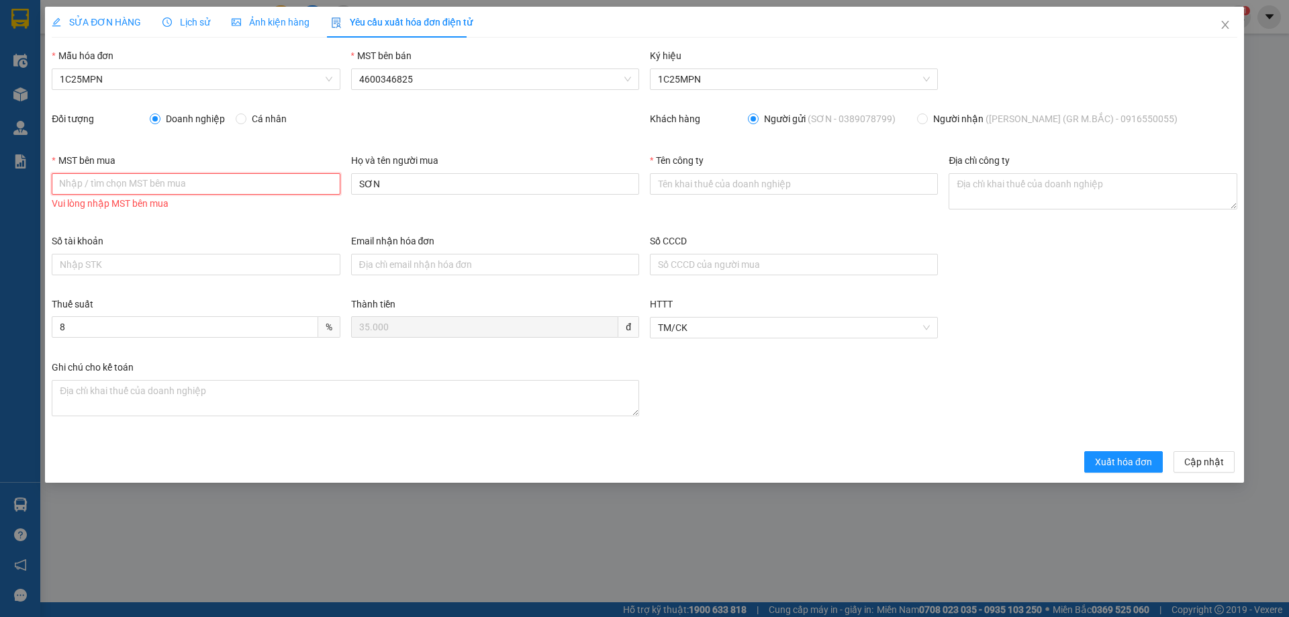
paste input "0108235007"
type input "0108235007"
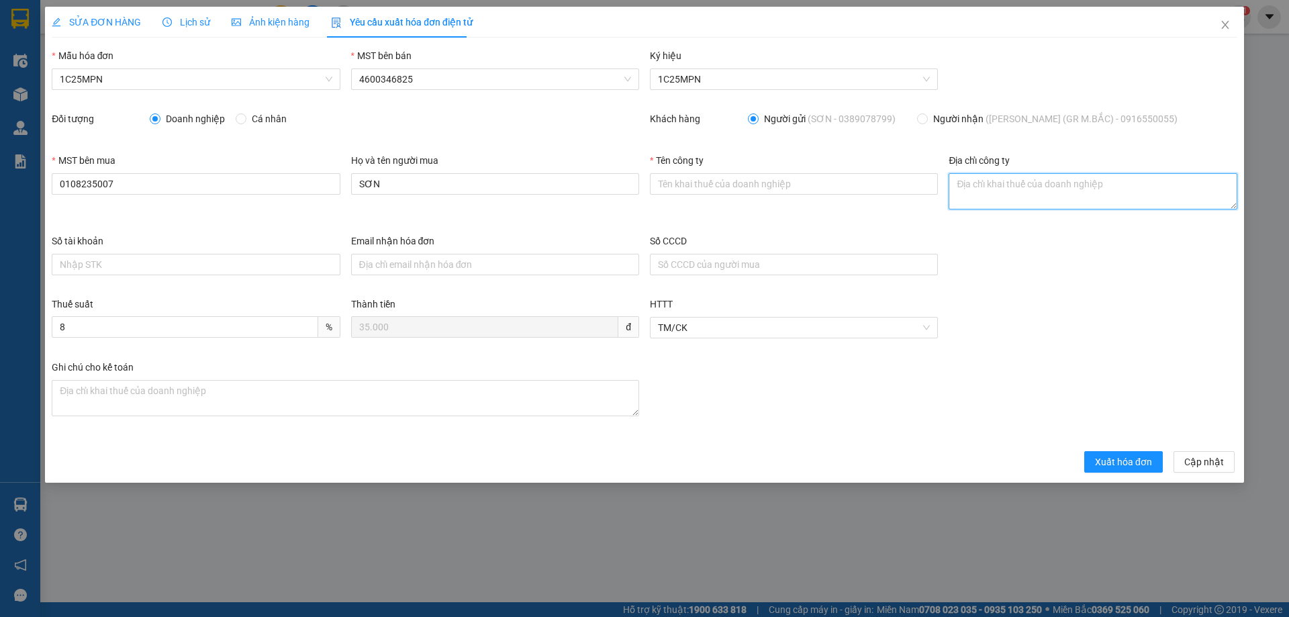
click at [1010, 185] on textarea "Địa chỉ công ty" at bounding box center [1093, 191] width 288 height 36
paste textarea "Thôn Đông, Xã Nội Bài, TP Hà Nội, Việt Nam"
type textarea "Thôn Đông, Xã Nội Bài, TP Hà Nội, Việt Nam"
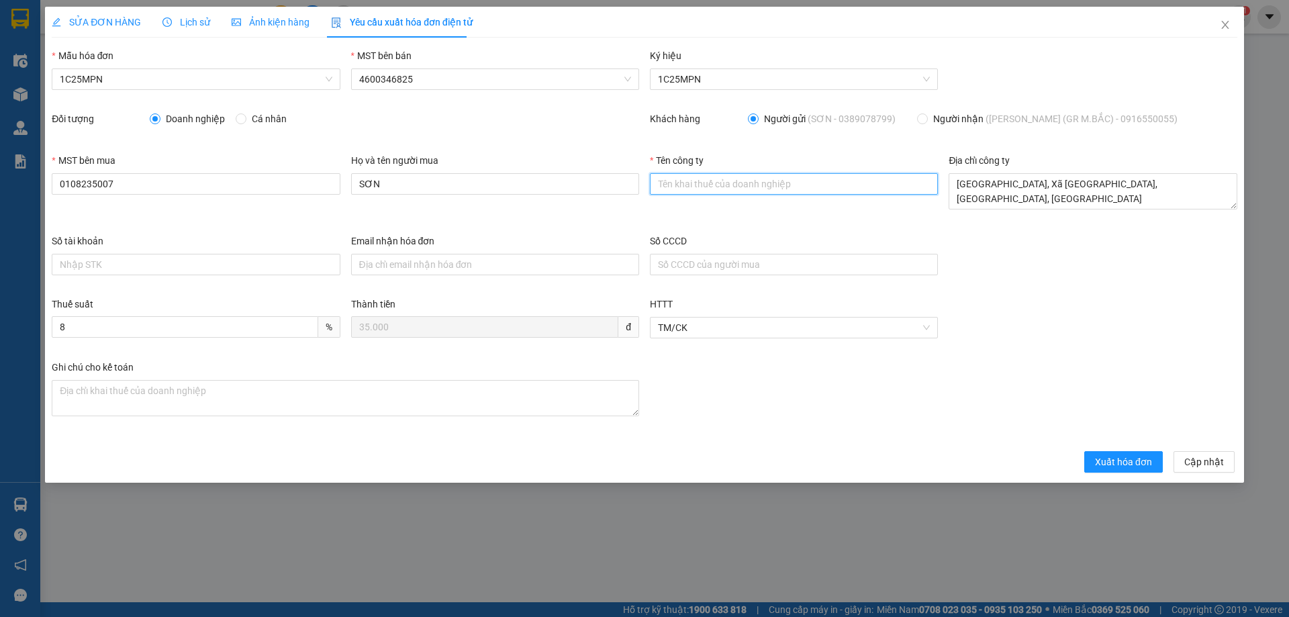
click at [657, 179] on input "Tên công ty" at bounding box center [794, 183] width 288 height 21
paste input "CÔNG TY TNHH PHỤ TÙNG Ô TÔ VINPARTS"
type input "CÔNG TY TNHH PHỤ TÙNG Ô TÔ VINPARTS"
drag, startPoint x: 1114, startPoint y: 462, endPoint x: 820, endPoint y: 463, distance: 294.7
click at [1115, 462] on span "Xuất hóa đơn" at bounding box center [1123, 462] width 57 height 15
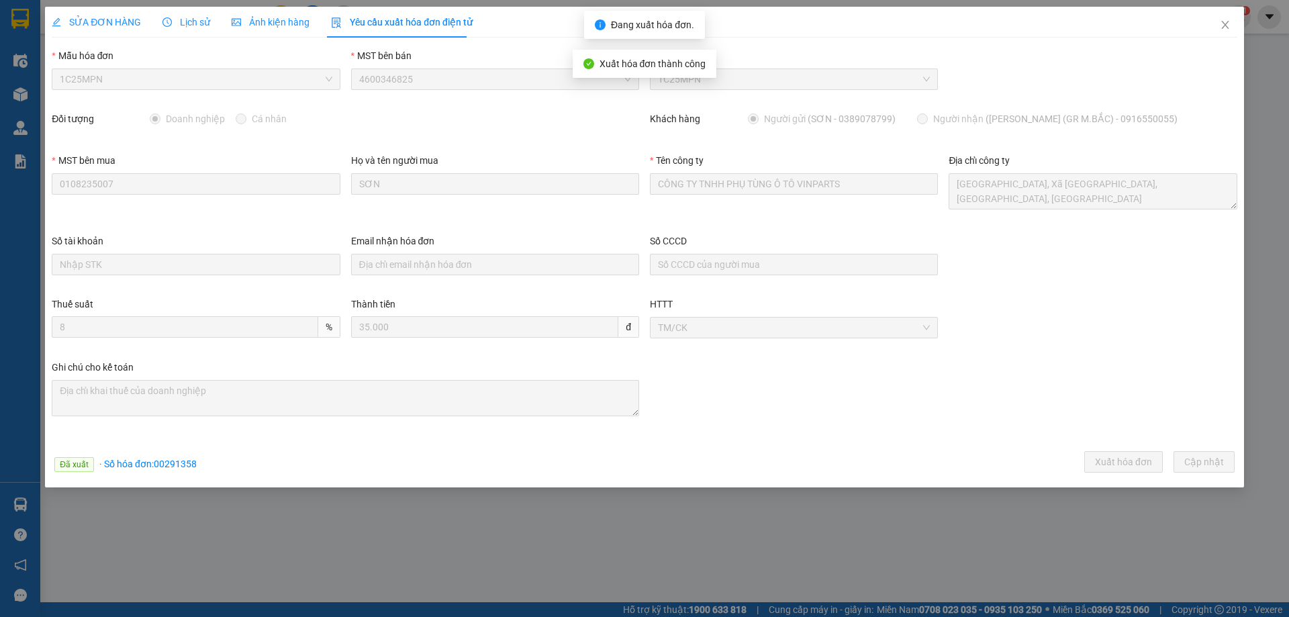
click at [182, 466] on span "· Số hóa đơn: 00291358" at bounding box center [147, 464] width 97 height 11
copy span "00291358"
drag, startPoint x: 1224, startPoint y: 22, endPoint x: 550, endPoint y: 18, distance: 674.1
click at [1223, 22] on icon "close" at bounding box center [1225, 24] width 11 height 11
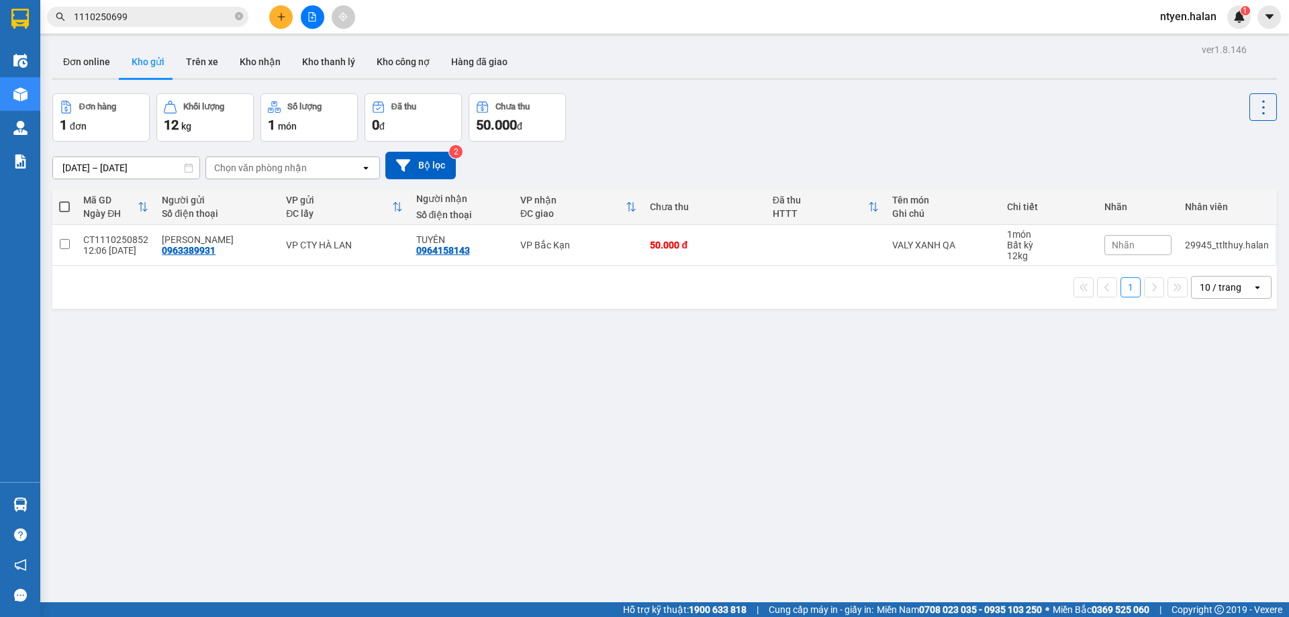
click at [144, 13] on input "1110250699" at bounding box center [153, 16] width 158 height 15
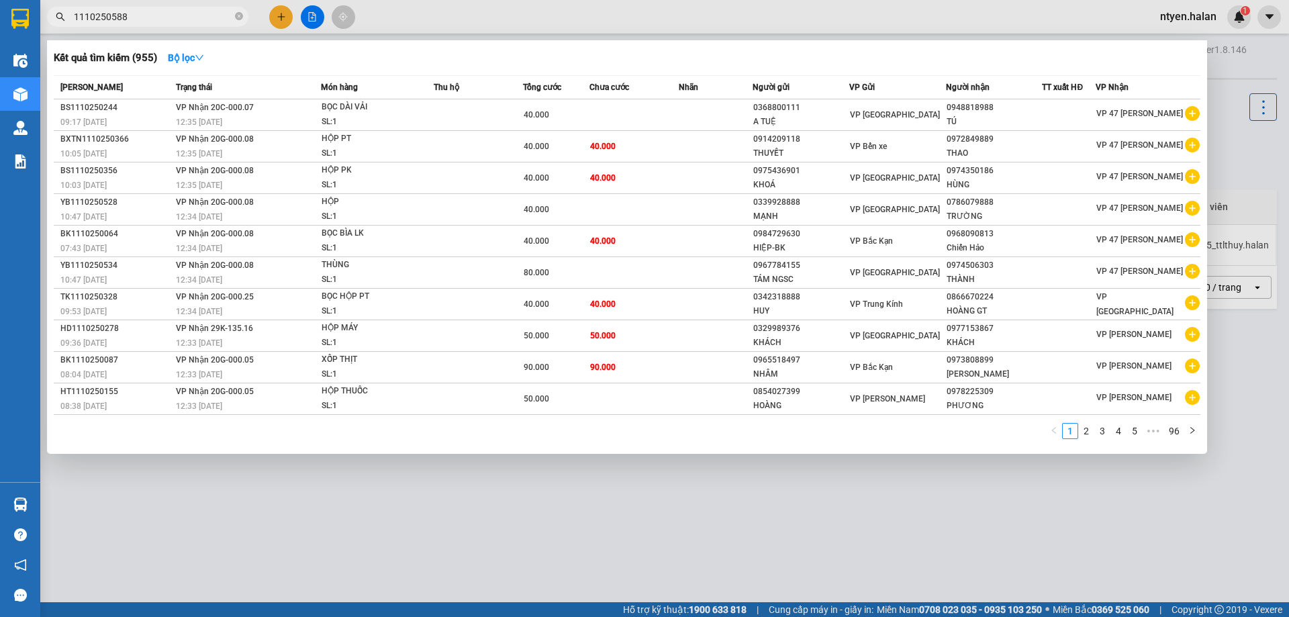
type input "1110250588"
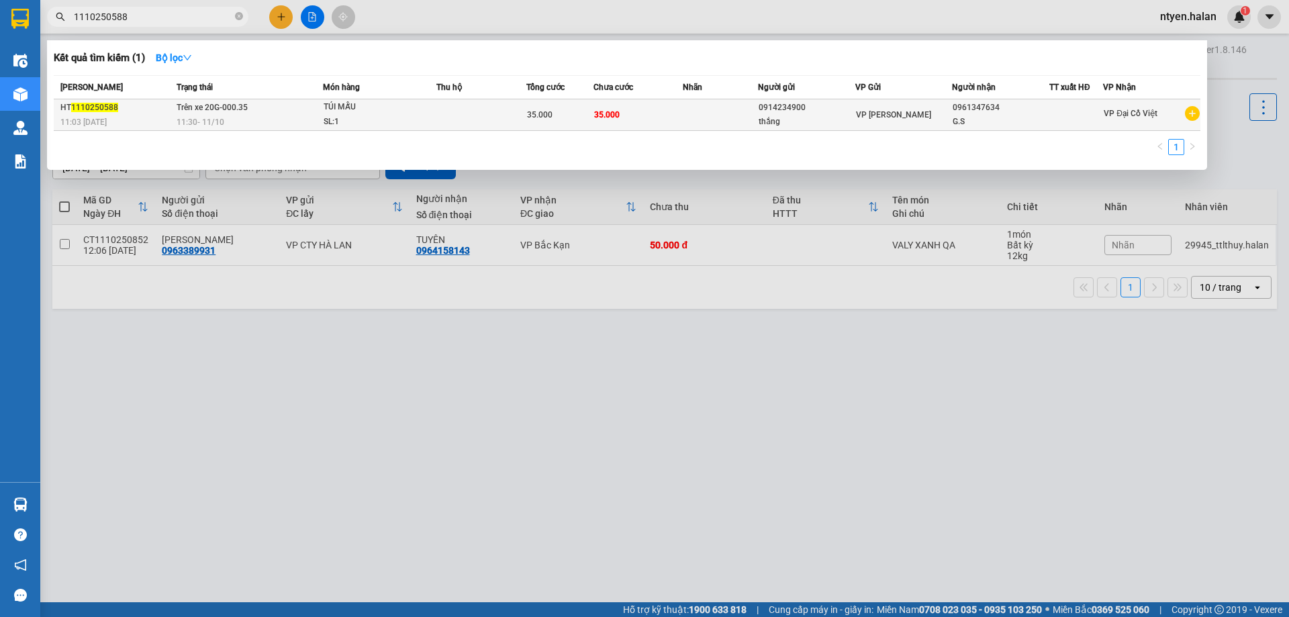
click at [195, 119] on span "11:30 - 11/10" at bounding box center [201, 121] width 48 height 9
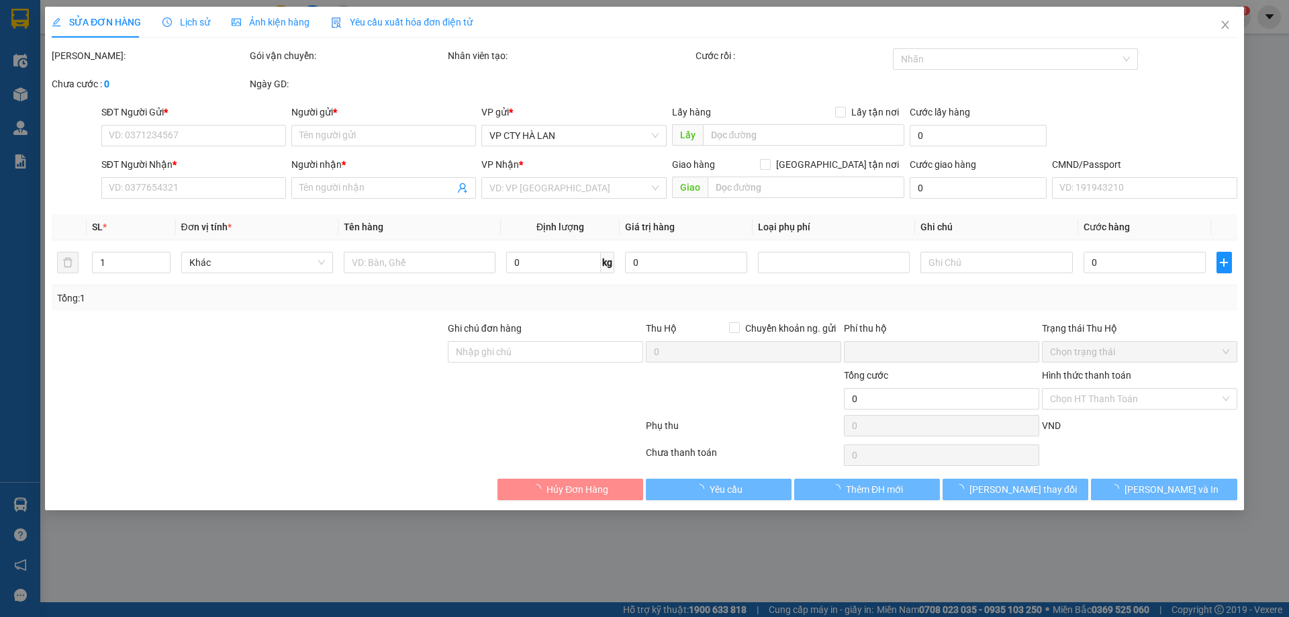
type input "0914234900"
type input "thắng"
type input "0961347634"
type input "G.S"
type input "0"
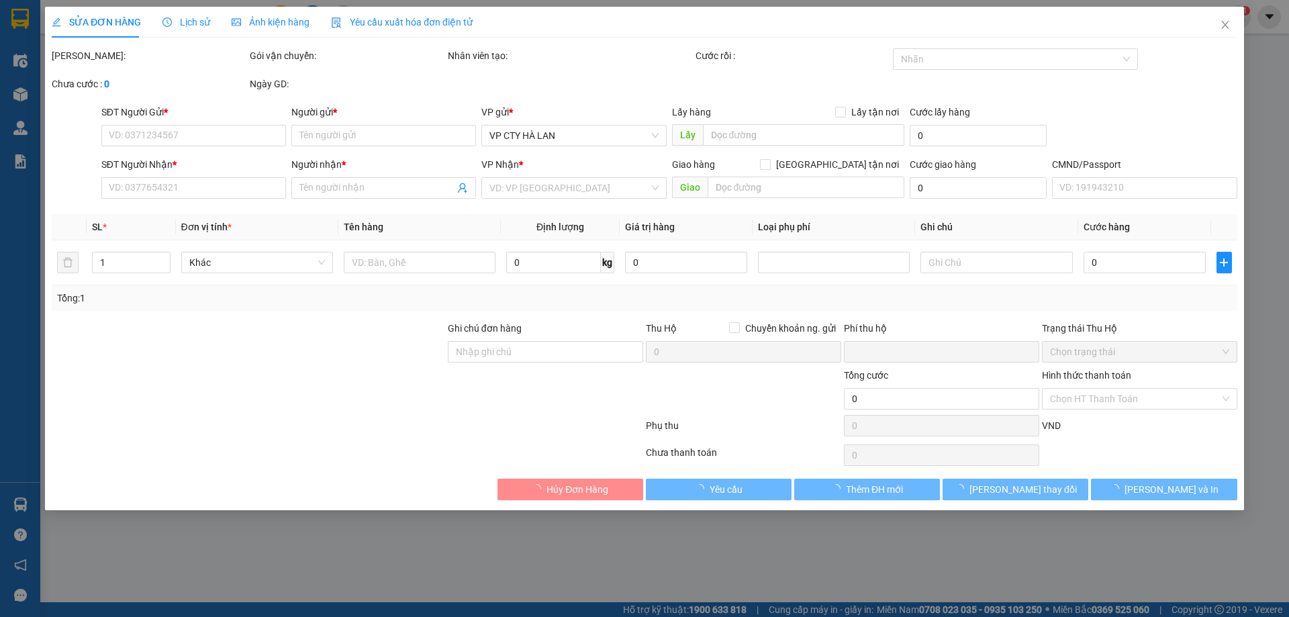
type input "35.000"
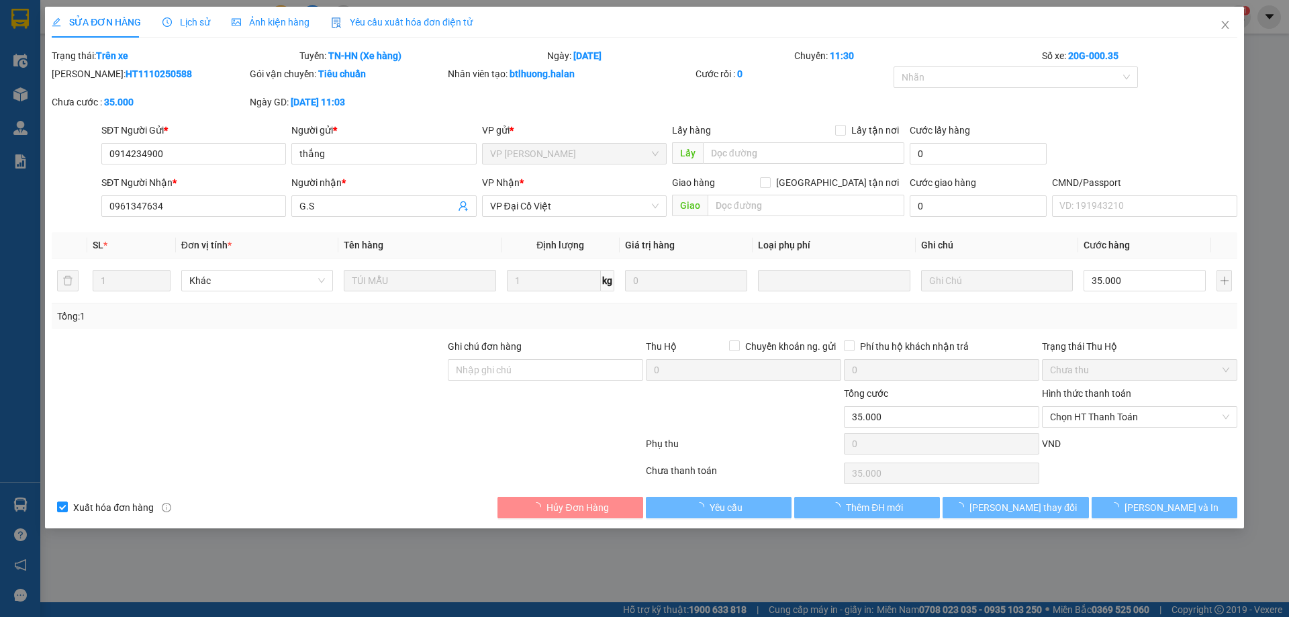
drag, startPoint x: 383, startPoint y: 22, endPoint x: 248, endPoint y: 47, distance: 137.9
click at [383, 22] on span "Yêu cầu xuất hóa đơn điện tử" at bounding box center [402, 22] width 142 height 11
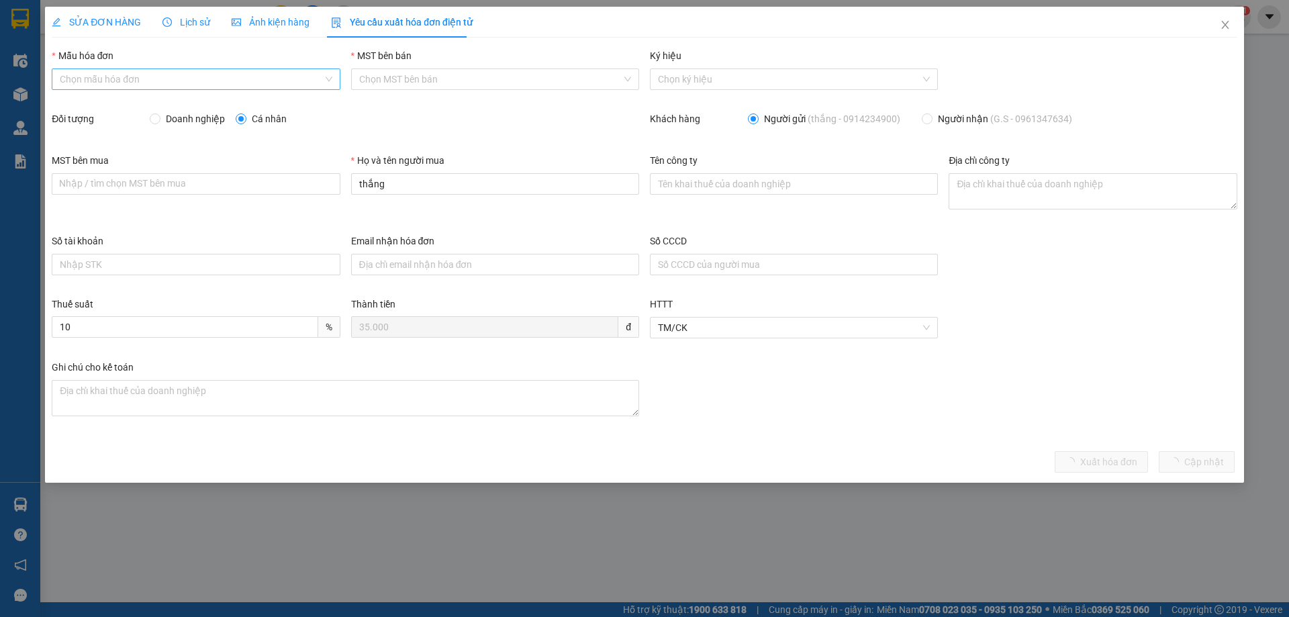
click at [75, 76] on input "Mẫu hóa đơn" at bounding box center [191, 79] width 263 height 20
click at [99, 105] on div "1C25MPN" at bounding box center [196, 106] width 272 height 15
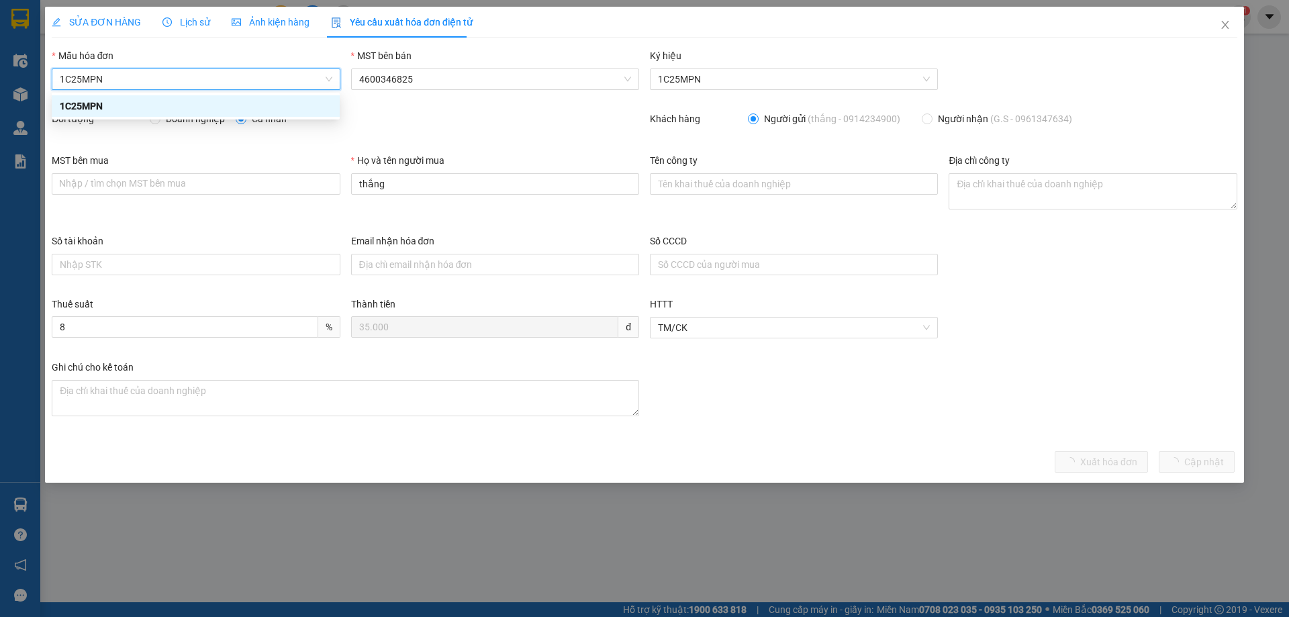
type input "8"
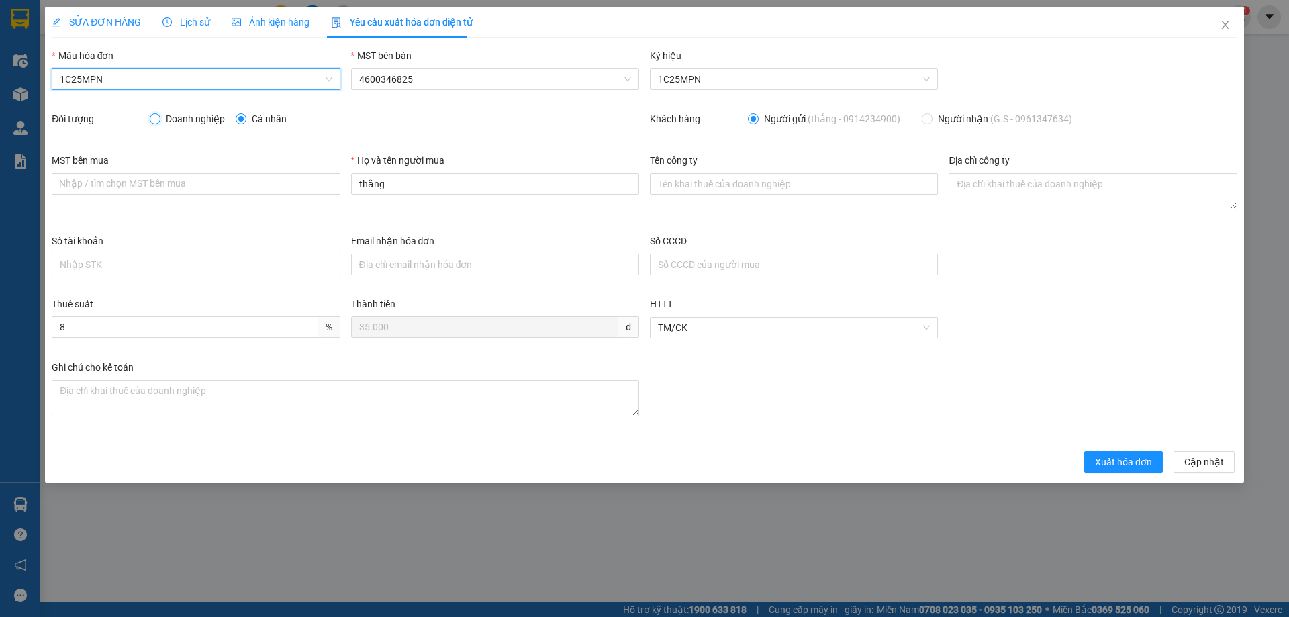
click at [156, 117] on input "Doanh nghiệp" at bounding box center [154, 117] width 9 height 9
radio input "true"
radio input "false"
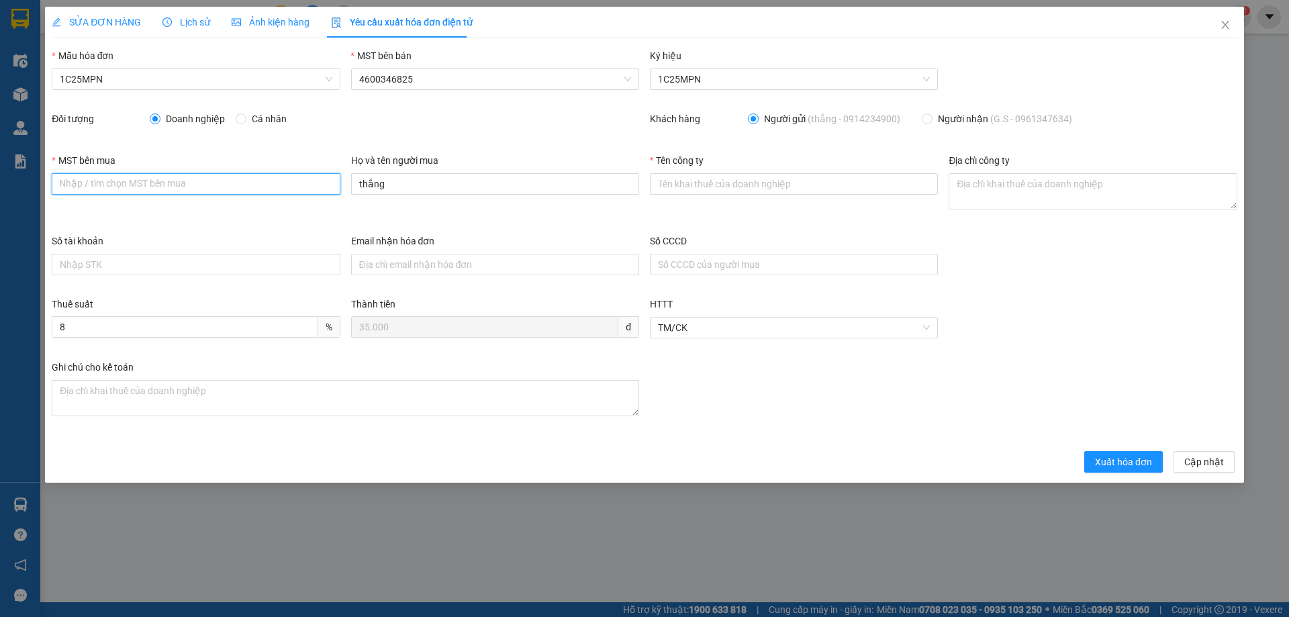
click at [197, 189] on input "MST bên mua" at bounding box center [196, 183] width 288 height 21
paste input "0315977568"
type input "0315977568"
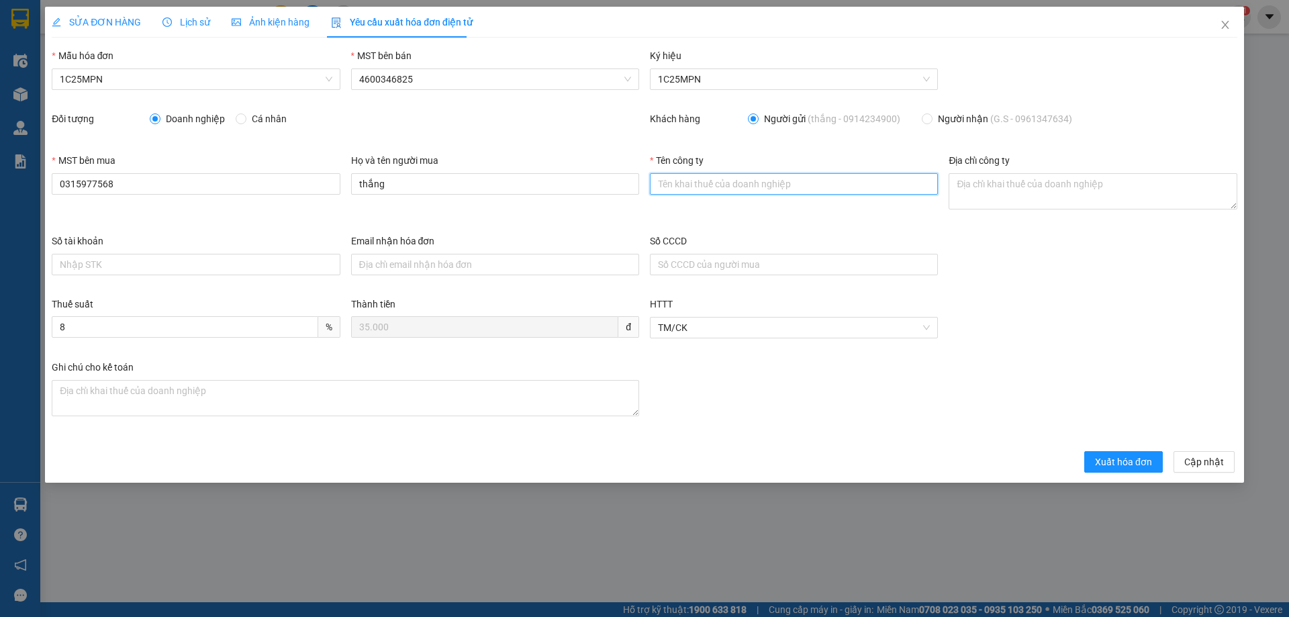
click at [662, 185] on input "Tên công ty" at bounding box center [794, 183] width 288 height 21
paste input "CÔNG TY TNHH GENE SOLUTIONS LAB"
type input "CÔNG TY TNHH GENE SOLUTIONS LAB"
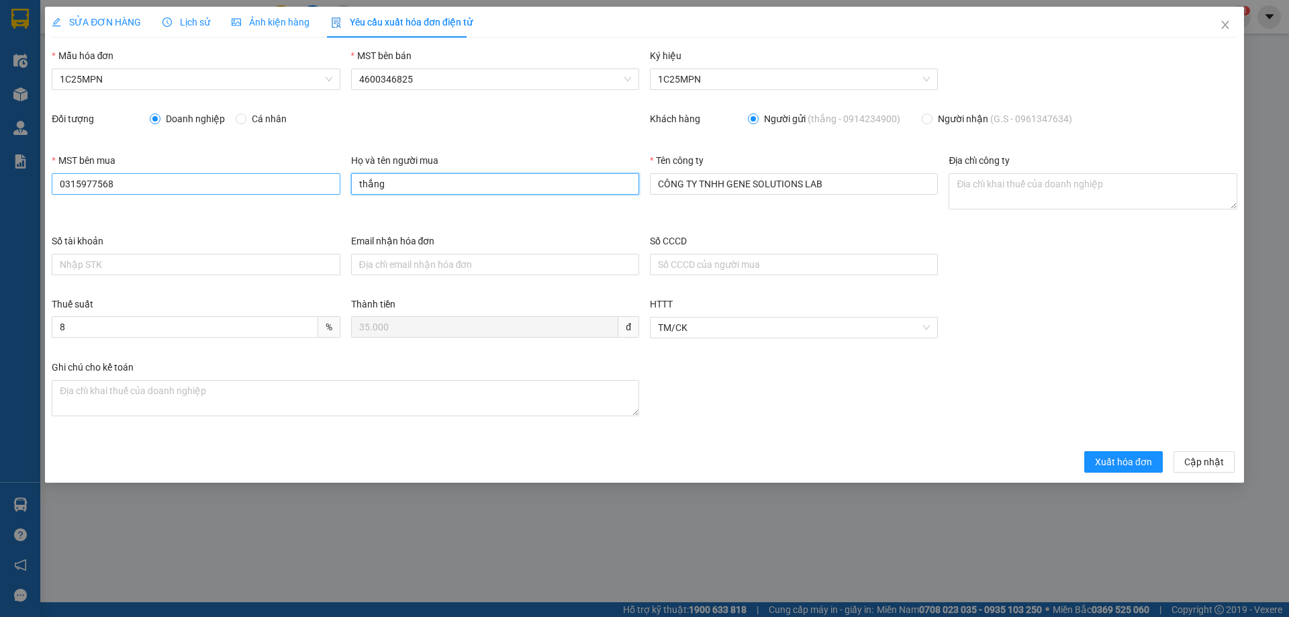
drag, startPoint x: 322, startPoint y: 189, endPoint x: 267, endPoint y: 189, distance: 55.1
click at [267, 189] on div "MST bên mua 0315977568 Họ và tên người mua thắng Tên công ty CÔNG TY TNHH GENE …" at bounding box center [644, 193] width 1196 height 81
paste input "CÔNG TY TNHH GENE SOLUTIONS LAB"
type input "CÔNG TY TNHH GENE SOLUTIONS LAB"
click at [947, 176] on div "Địa chỉ công ty" at bounding box center [1092, 193] width 299 height 81
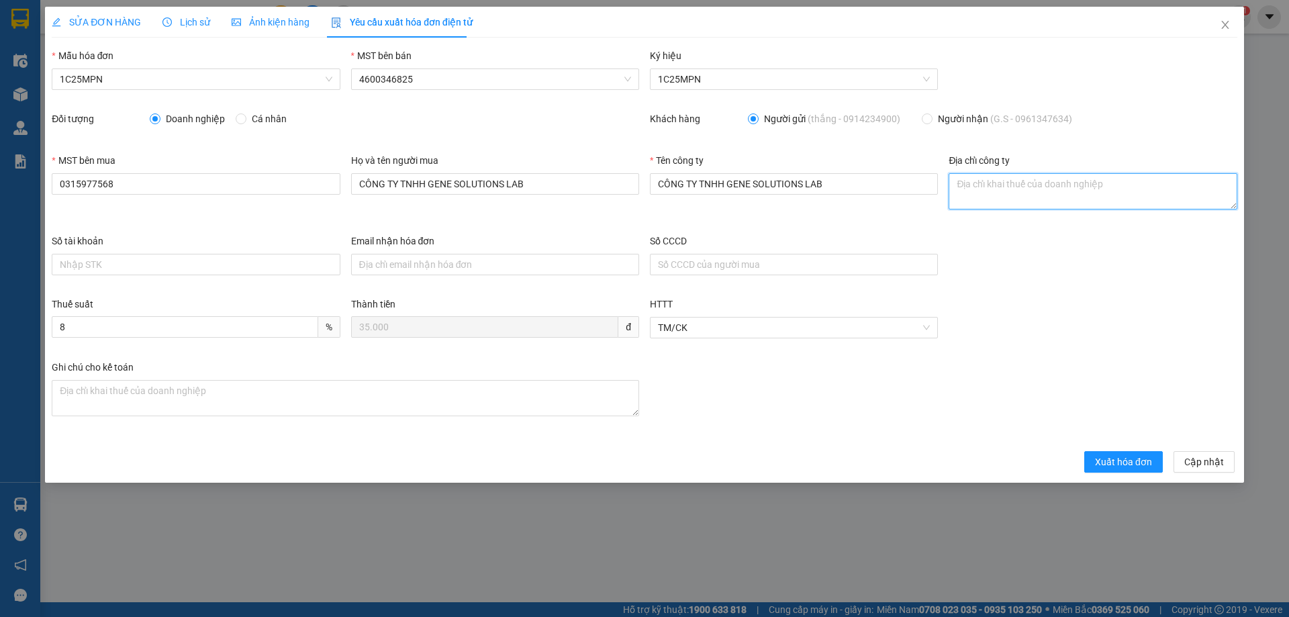
click at [957, 186] on textarea "Địa chỉ công ty" at bounding box center [1093, 191] width 288 height 36
paste textarea "Tầng 3, phòng 301, Tòa nhà WMC, số 102 A-B-C Cống Quỳnh, Phường Bến Thành, Thàn…"
type textarea "Tầng 3, phòng 301, Tòa nhà WMC, số 102 A-B-C Cống Quỳnh, Phường Bến Thành, Thàn…"
click at [1128, 459] on span "Xuất hóa đơn" at bounding box center [1123, 462] width 57 height 15
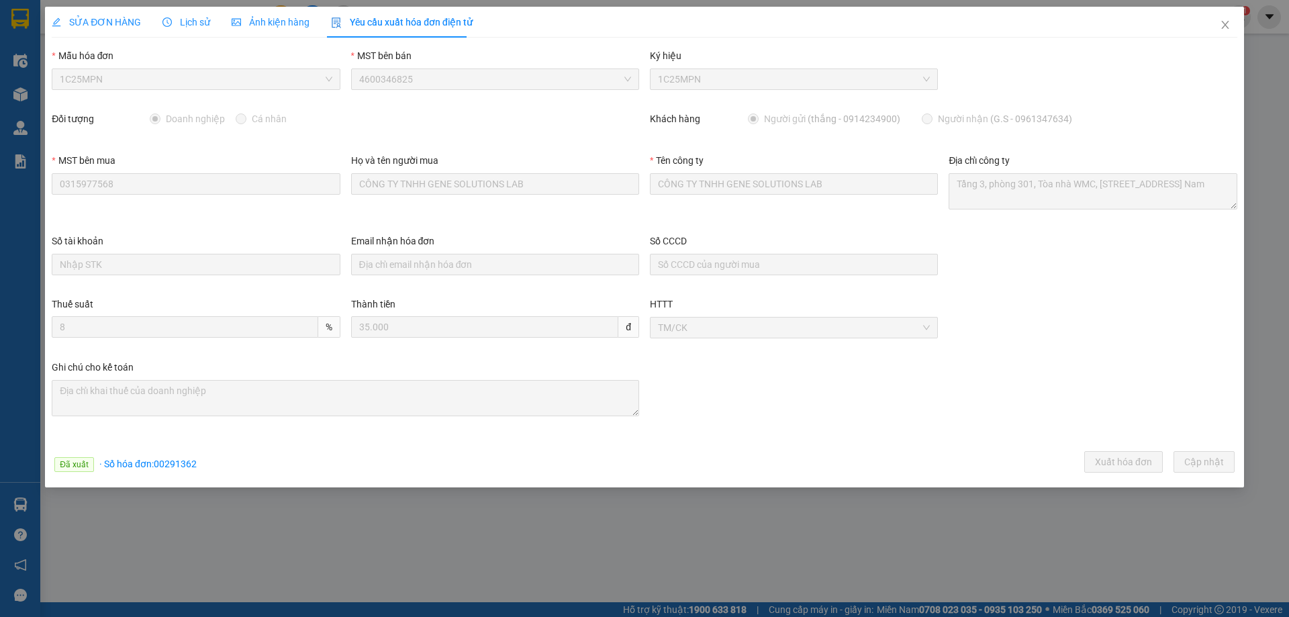
click at [171, 466] on span "· Số hóa đơn: 00291362" at bounding box center [147, 464] width 97 height 11
copy span "00291362"
click at [1223, 27] on icon "close" at bounding box center [1225, 24] width 11 height 11
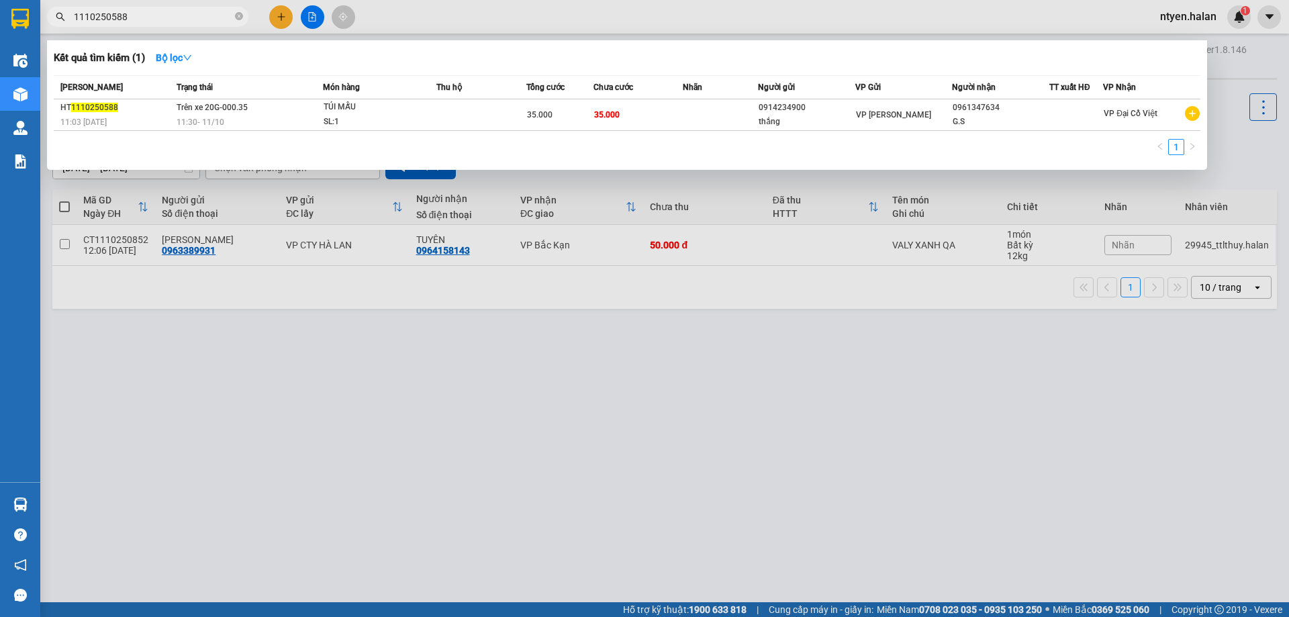
click at [128, 26] on span "1110250588" at bounding box center [147, 17] width 201 height 20
click at [130, 15] on input "1110250588" at bounding box center [153, 16] width 158 height 15
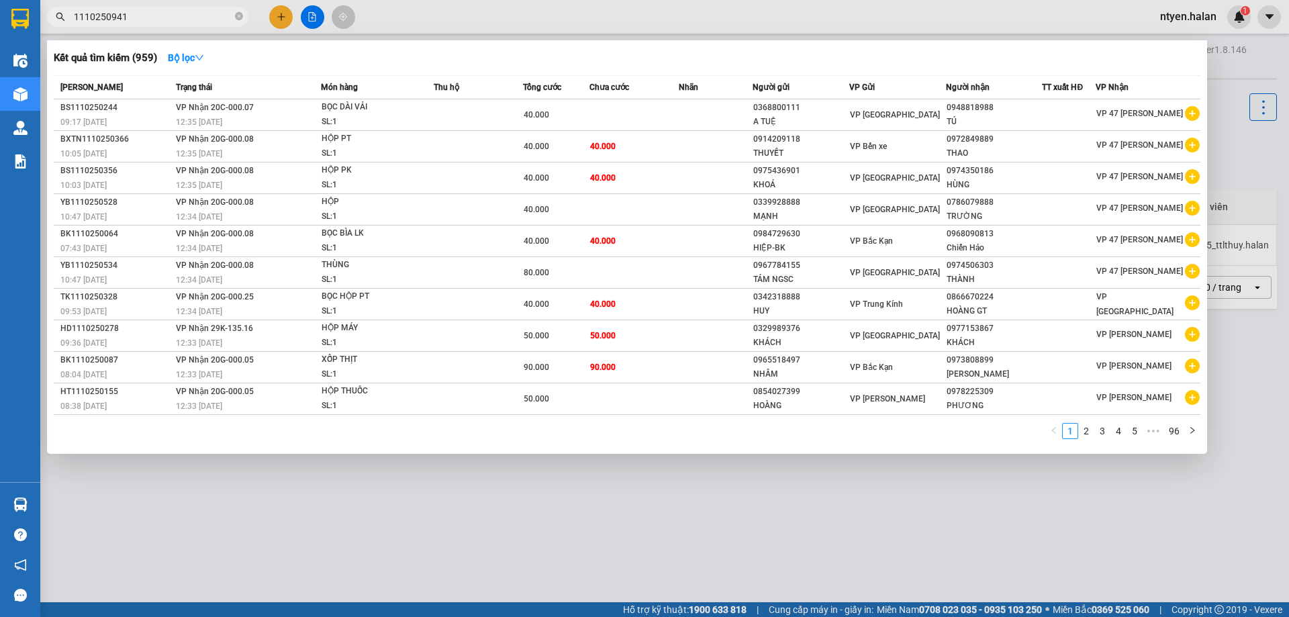
type input "1110250941"
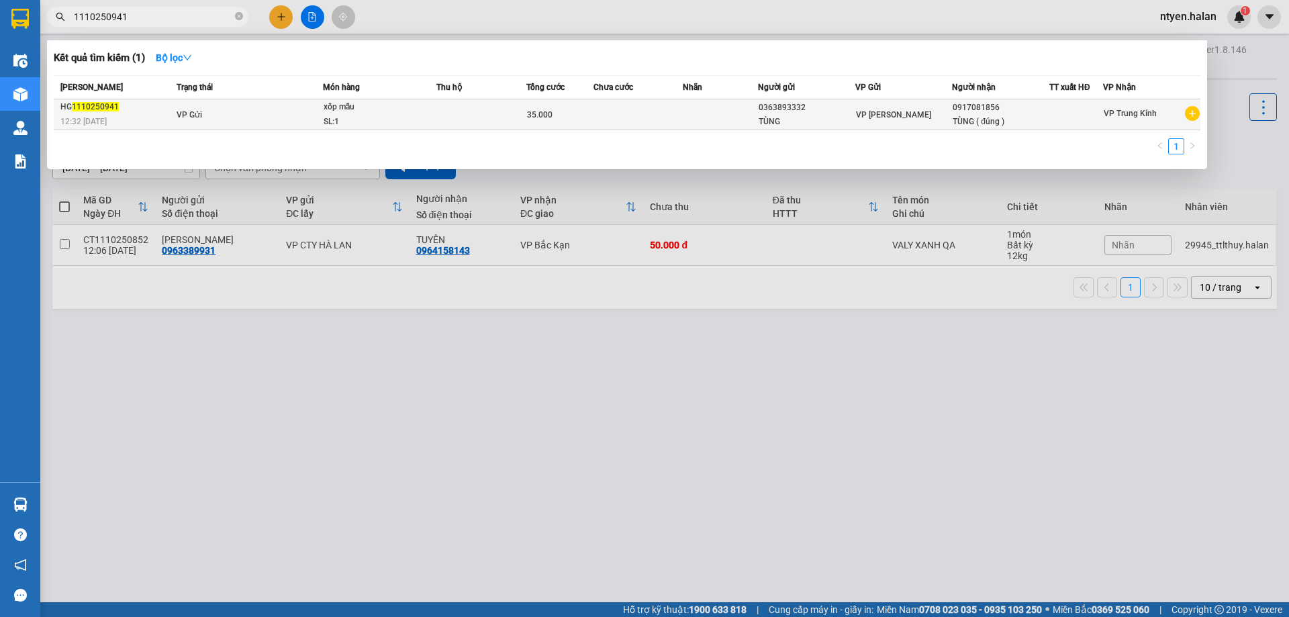
click at [193, 120] on span "VP Gửi" at bounding box center [190, 114] width 26 height 9
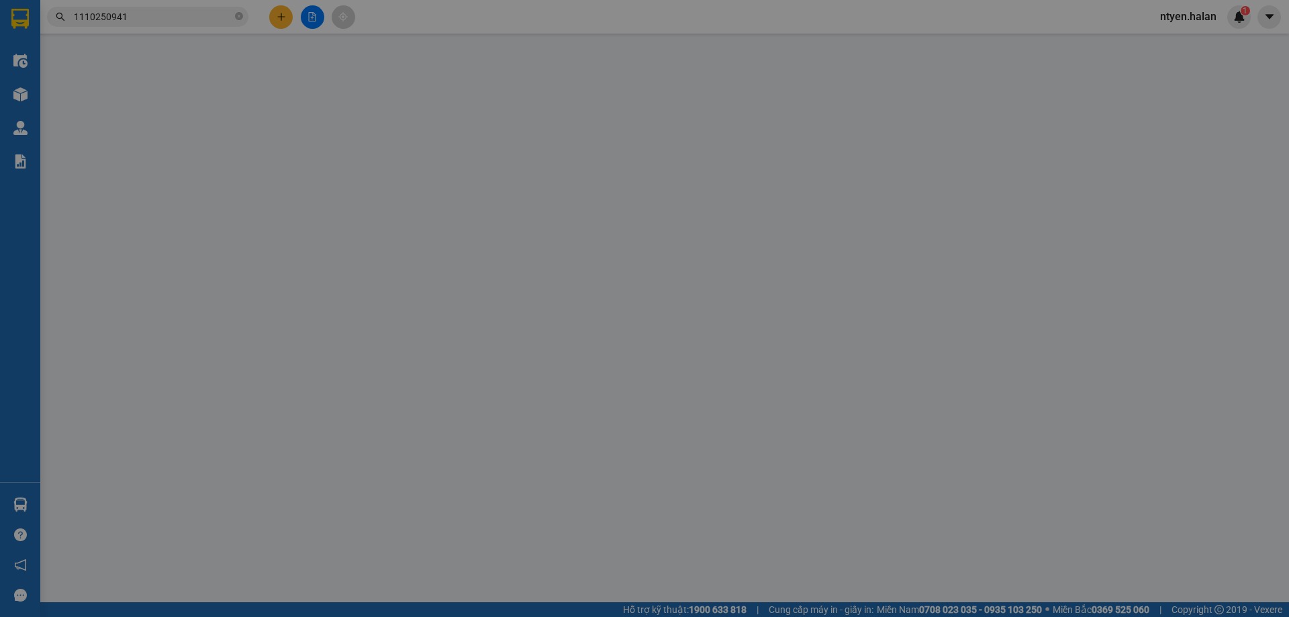
type input "0363893332"
type input "TÙNG"
type input "0917081856"
type input "TÙNG ( đúng )"
type input "0"
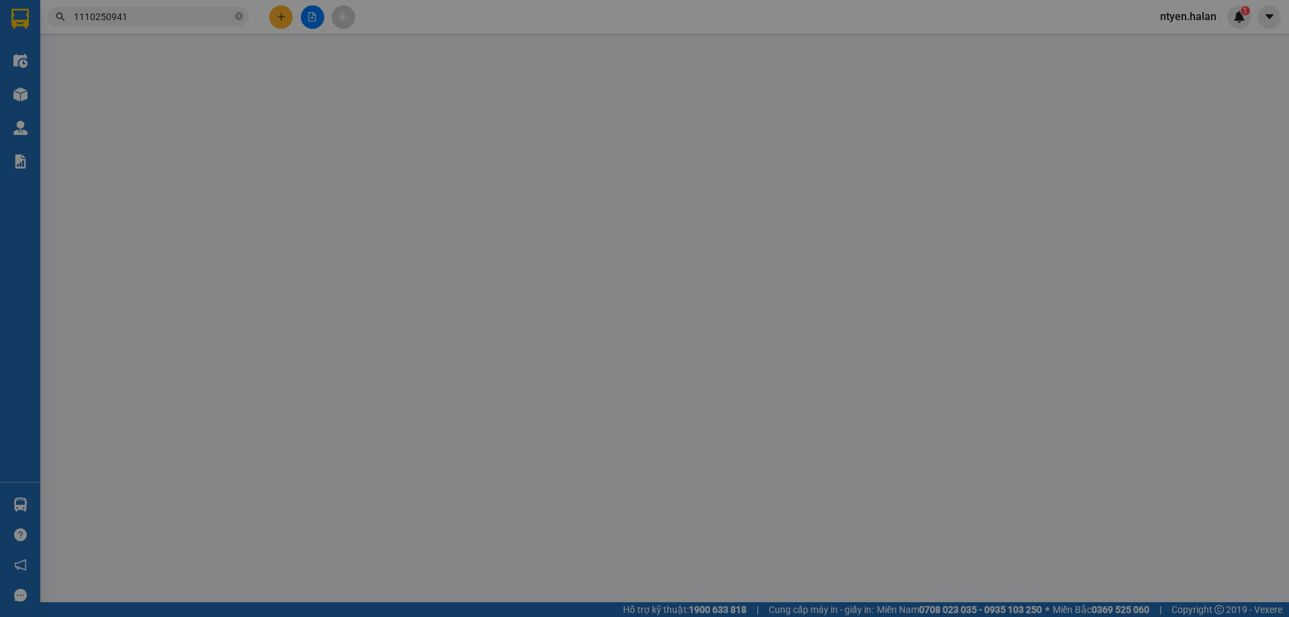
type input "35.000"
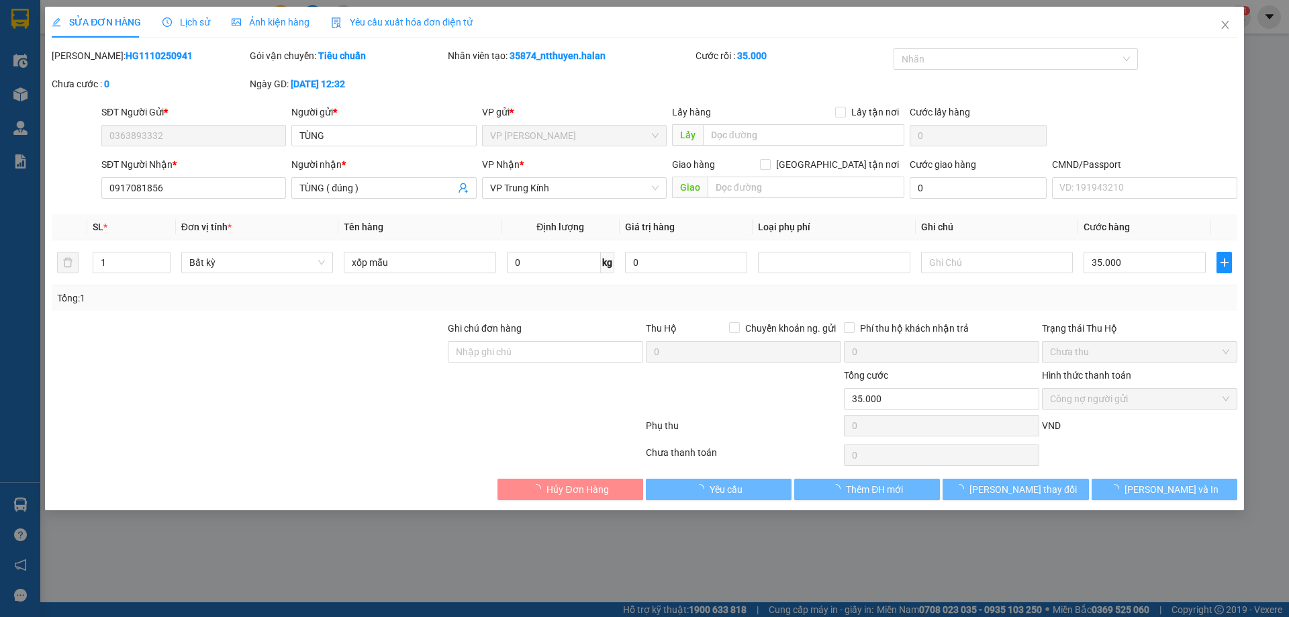
drag, startPoint x: 410, startPoint y: 21, endPoint x: 131, endPoint y: 44, distance: 280.2
click at [410, 21] on span "Yêu cầu xuất hóa đơn điện tử" at bounding box center [402, 22] width 142 height 11
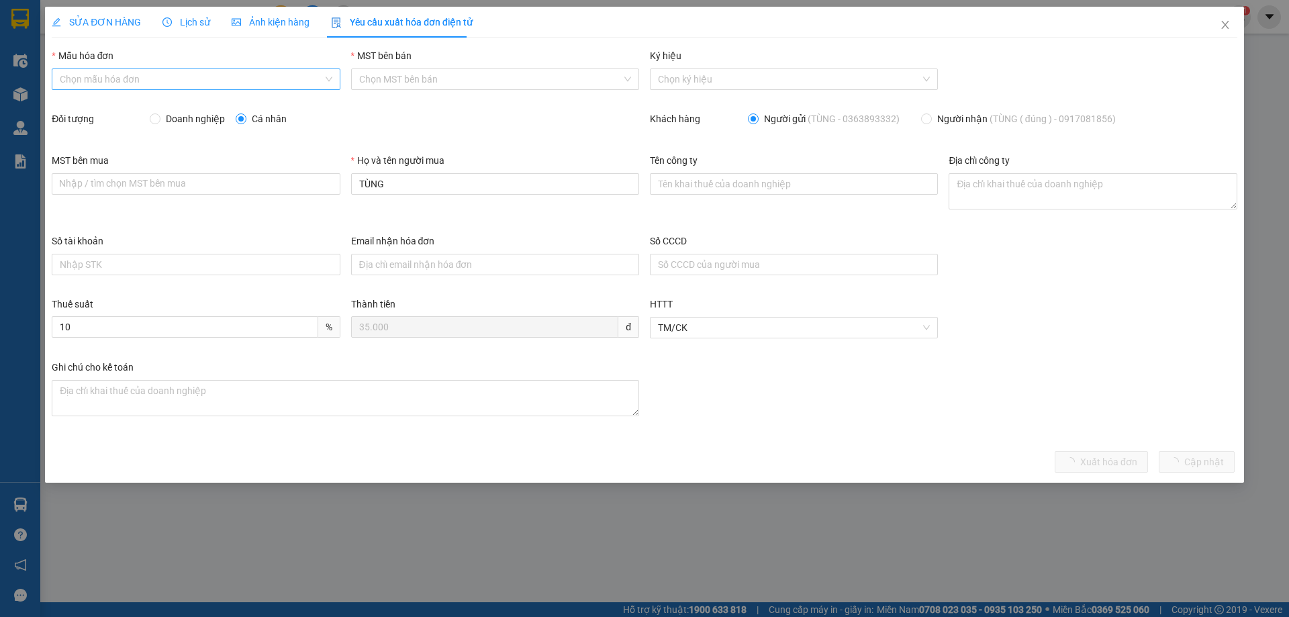
click at [87, 78] on input "Mẫu hóa đơn" at bounding box center [191, 79] width 263 height 20
drag, startPoint x: 89, startPoint y: 103, endPoint x: 126, endPoint y: 134, distance: 48.1
click at [89, 105] on div "1C25MPN" at bounding box center [196, 106] width 272 height 15
type input "8"
click at [152, 117] on input "Doanh nghiệp" at bounding box center [154, 117] width 9 height 9
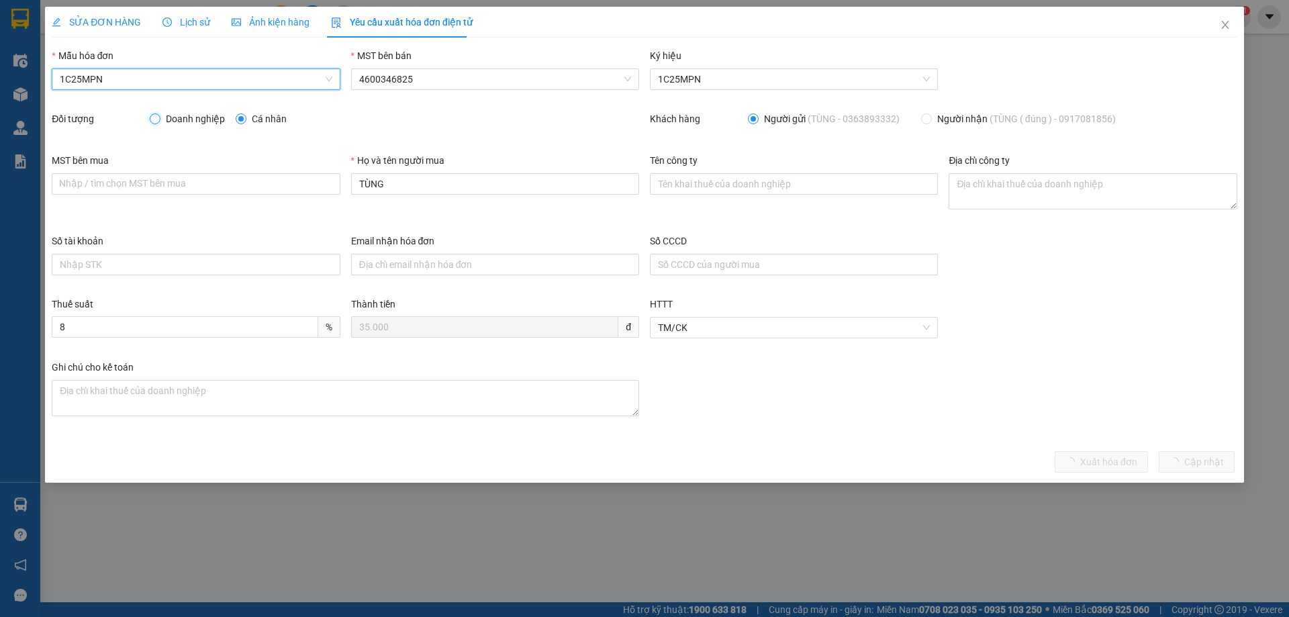
radio input "true"
radio input "false"
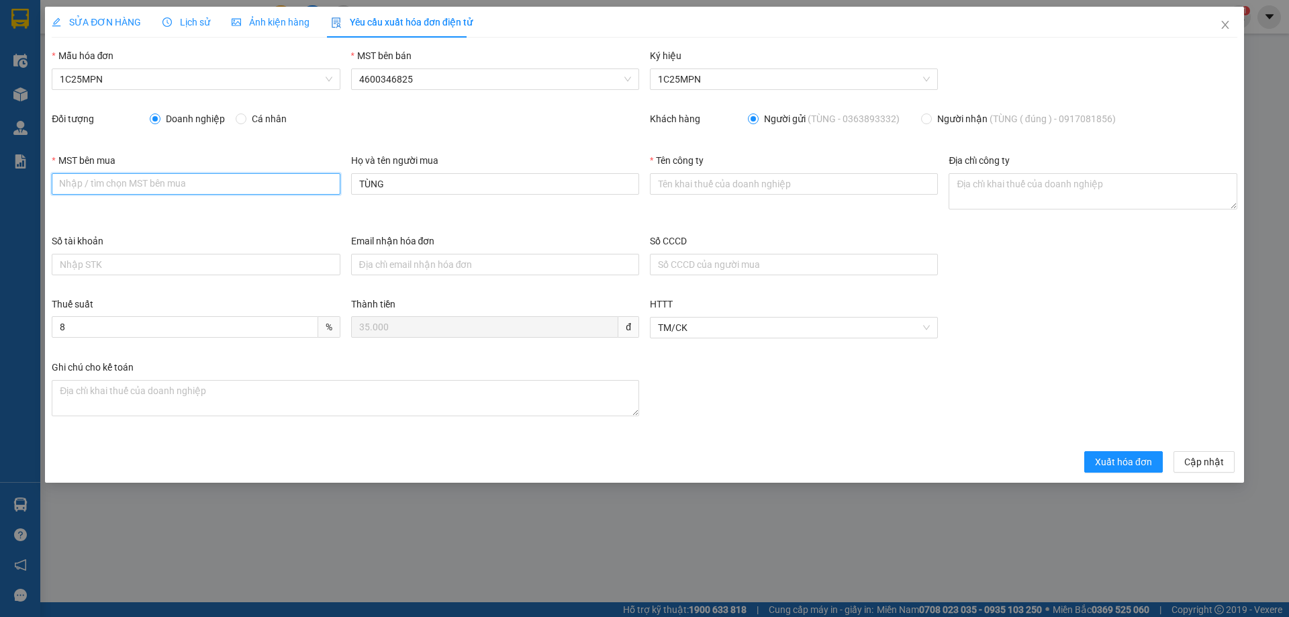
click at [115, 180] on input "MST bên mua" at bounding box center [196, 183] width 288 height 21
paste input "0101234974"
type input "0101234974"
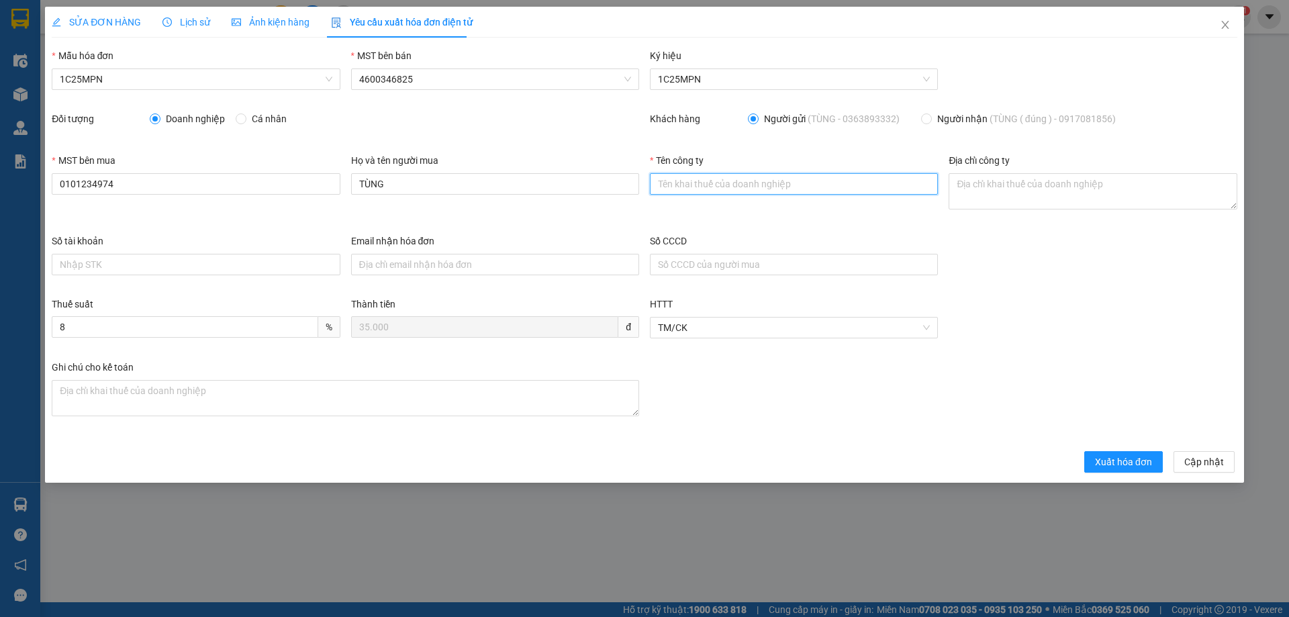
click at [703, 177] on input "Tên công ty" at bounding box center [794, 183] width 288 height 21
paste input "CÔNG TY TNHH MEDLATEC VIỆT NAM"
type input "CÔNG TY TNHH MEDLATEC VIỆT NAM"
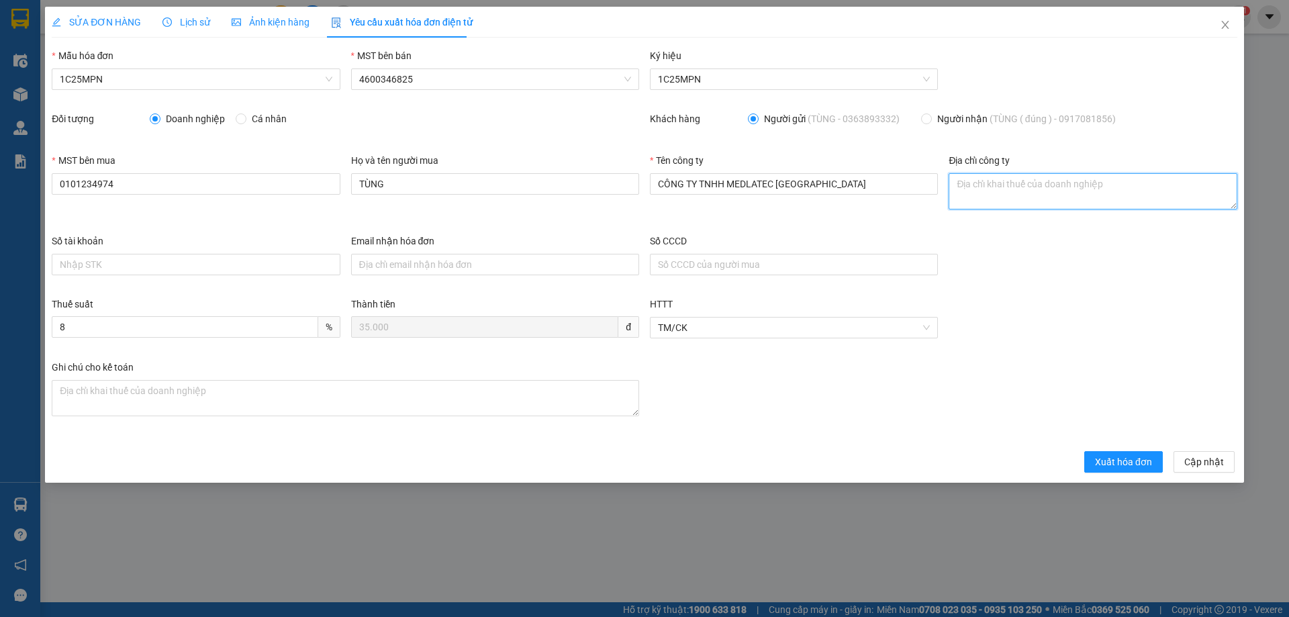
click at [984, 183] on textarea "Địa chỉ công ty" at bounding box center [1093, 191] width 288 height 36
paste textarea "Số 42 - 44, phố Nghĩa Dũng, Phường Phúc Xá, Quận Ba Đình, Thành phố Hà Nội, Việ…"
type textarea "Số 42 - 44, phố Nghĩa Dũng, Phường Phúc Xá, Quận Ba Đình, Thành phố Hà Nội, Việ…"
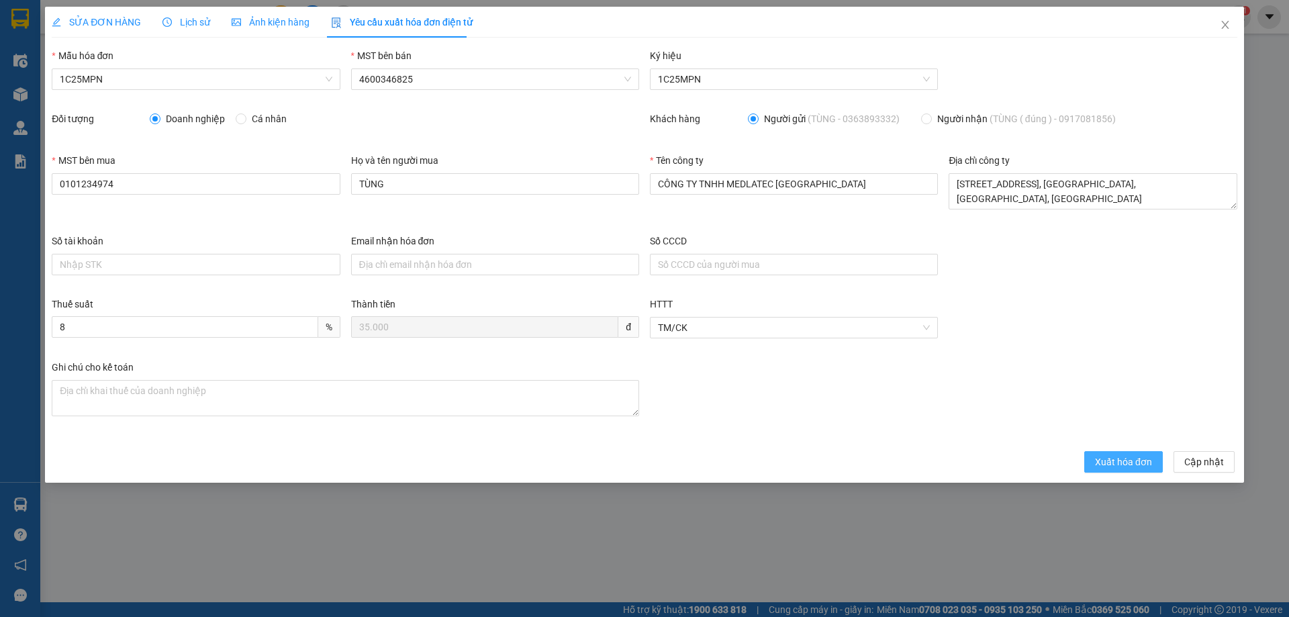
click at [1121, 461] on span "Xuất hóa đơn" at bounding box center [1123, 462] width 57 height 15
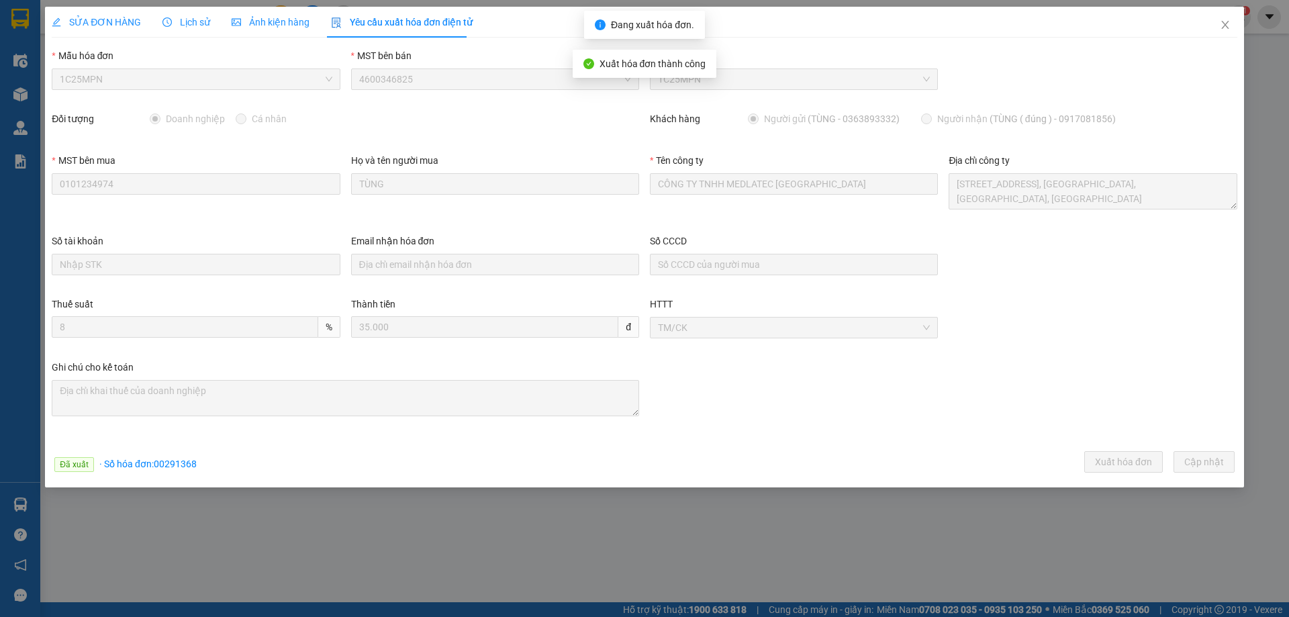
click at [189, 462] on span "· Số hóa đơn: 00291368" at bounding box center [147, 464] width 97 height 11
copy span "00291368"
